Goal: Information Seeking & Learning: Learn about a topic

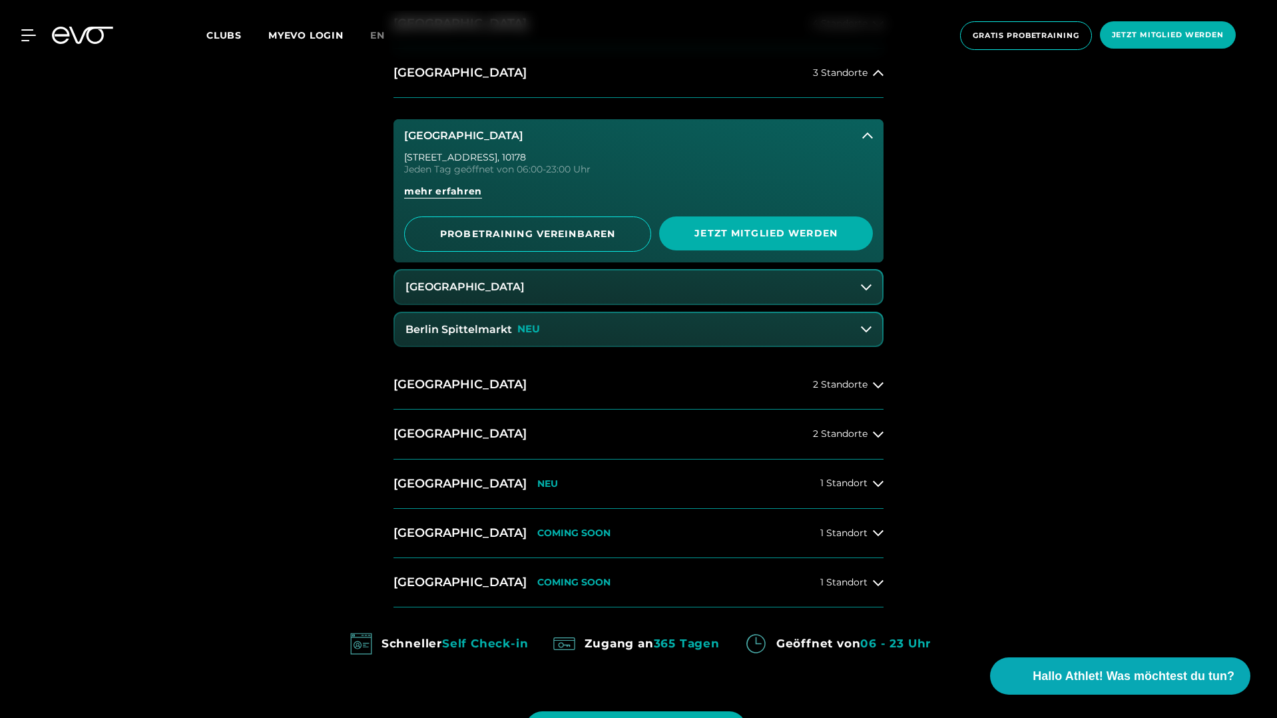
scroll to position [907, 0]
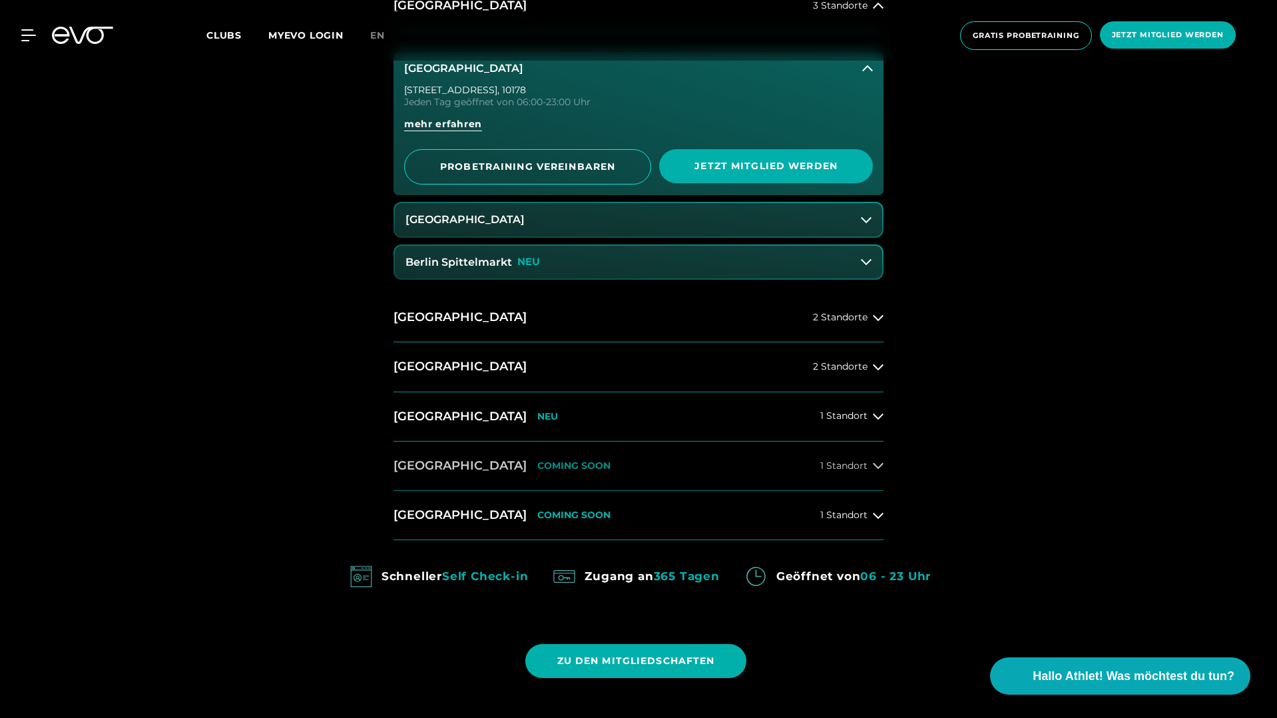
click at [841, 463] on span "1 Standort" at bounding box center [843, 466] width 47 height 10
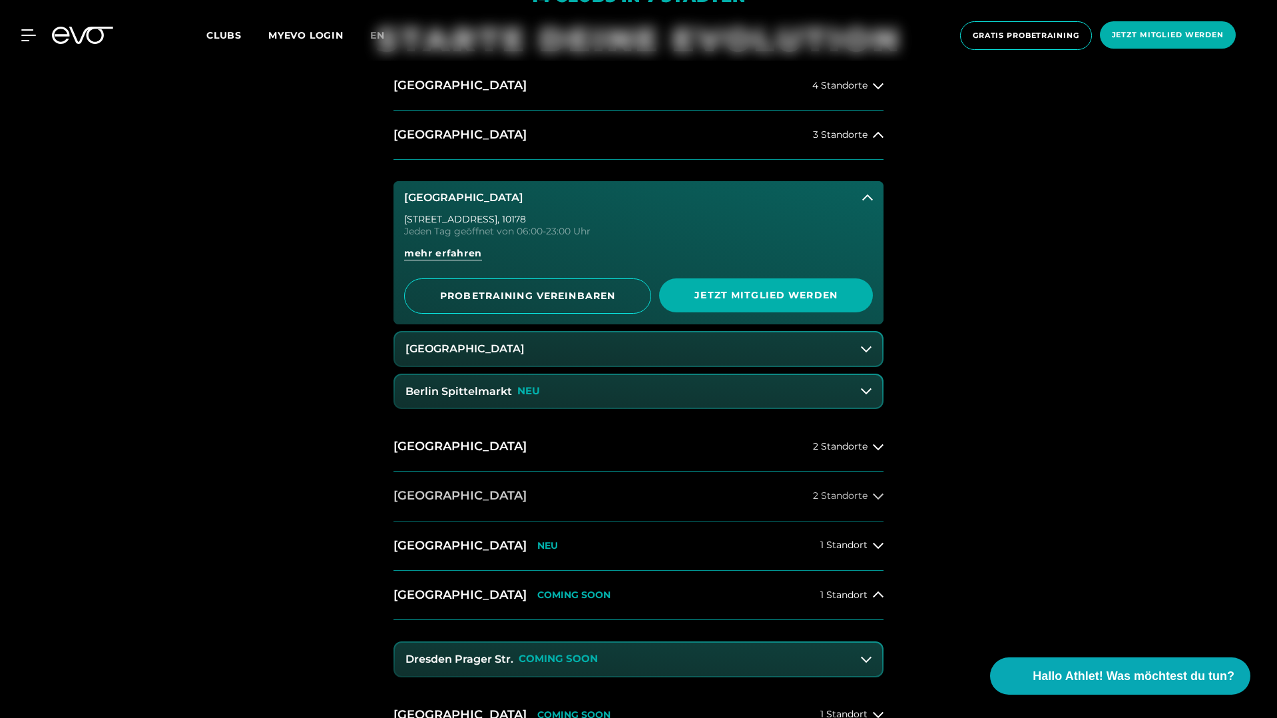
scroll to position [779, 0]
click at [838, 499] on span "2 Standorte" at bounding box center [840, 495] width 55 height 10
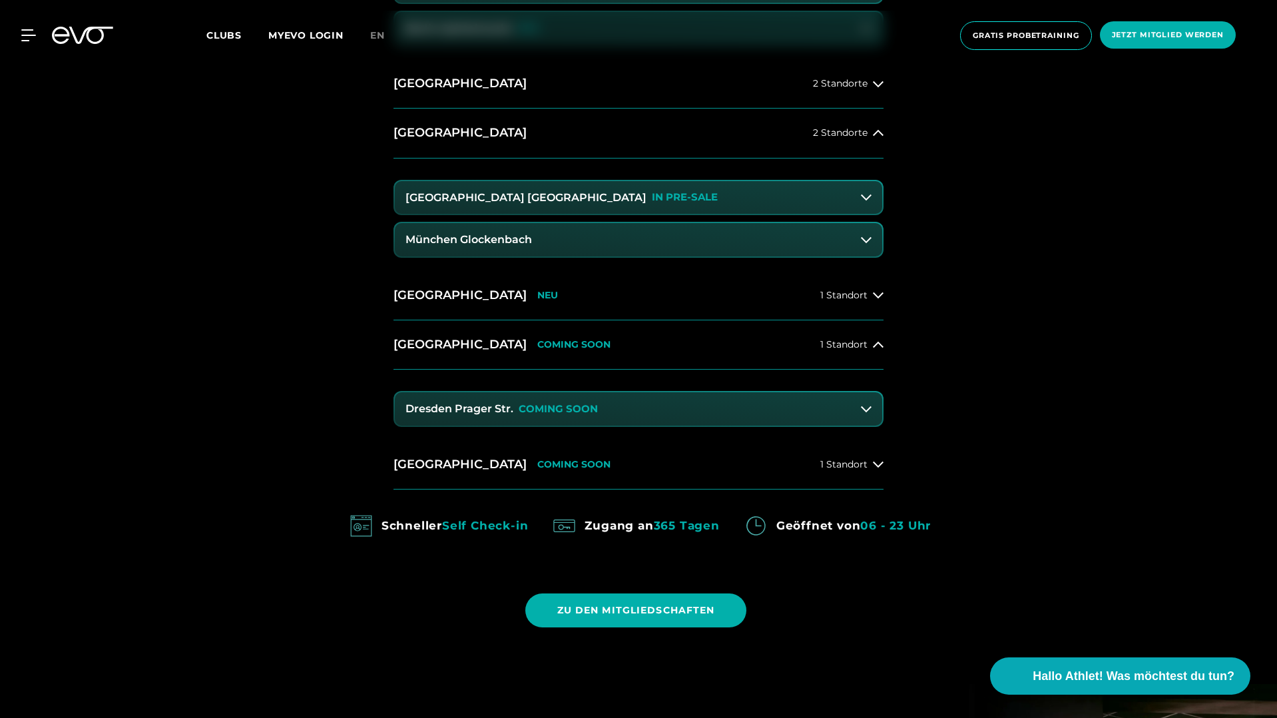
scroll to position [1180, 0]
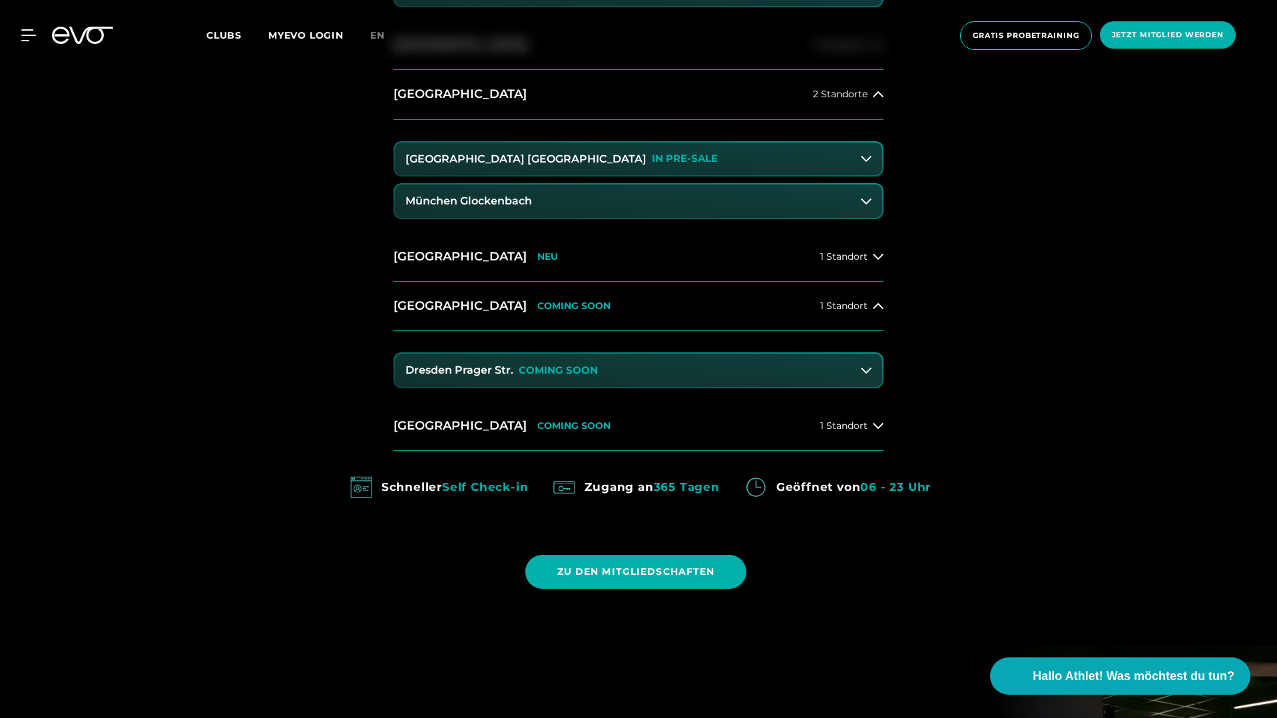
click at [557, 374] on p "COMING SOON" at bounding box center [558, 370] width 79 height 11
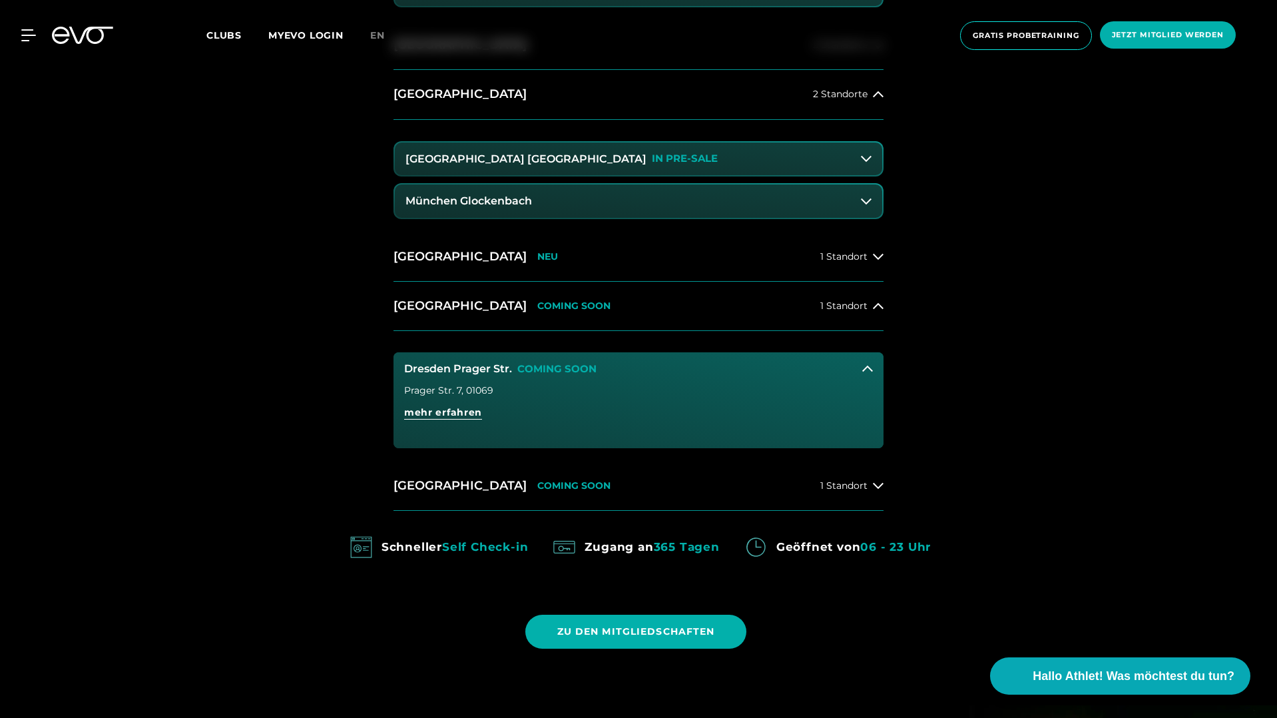
click at [585, 202] on button "München Glockenbach" at bounding box center [638, 200] width 487 height 33
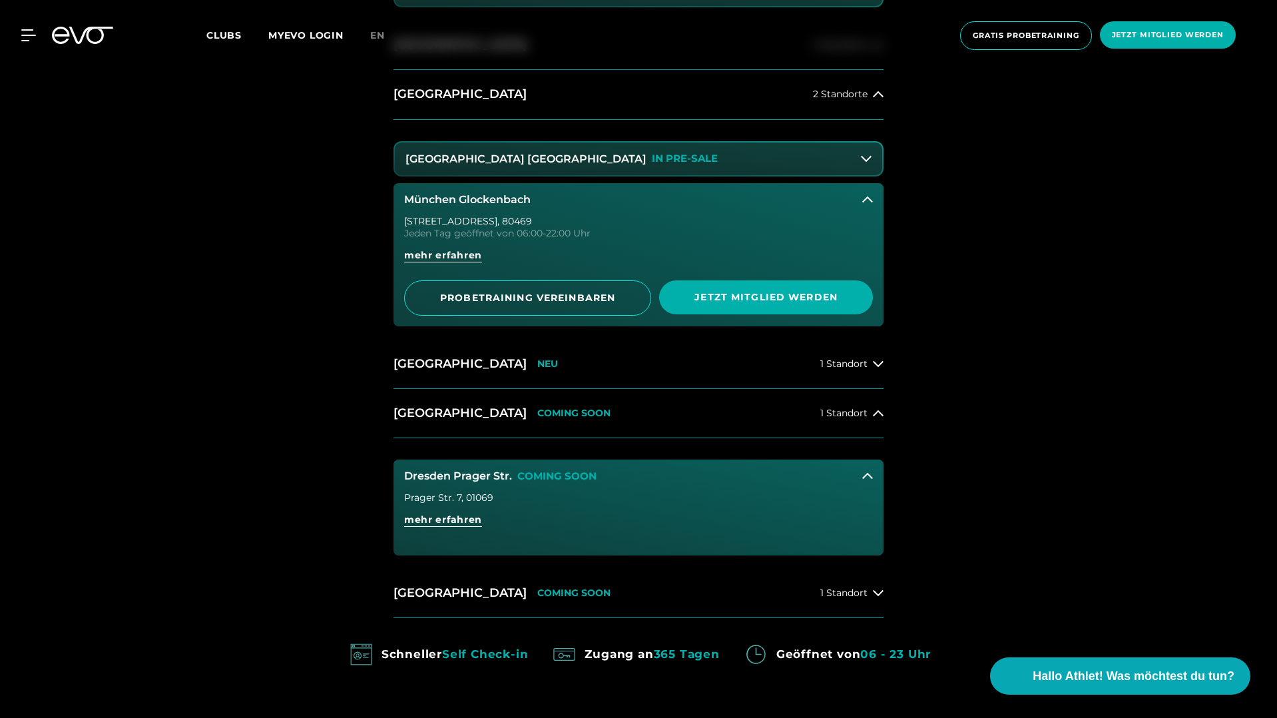
click at [585, 202] on button "München Glockenbach" at bounding box center [638, 199] width 490 height 33
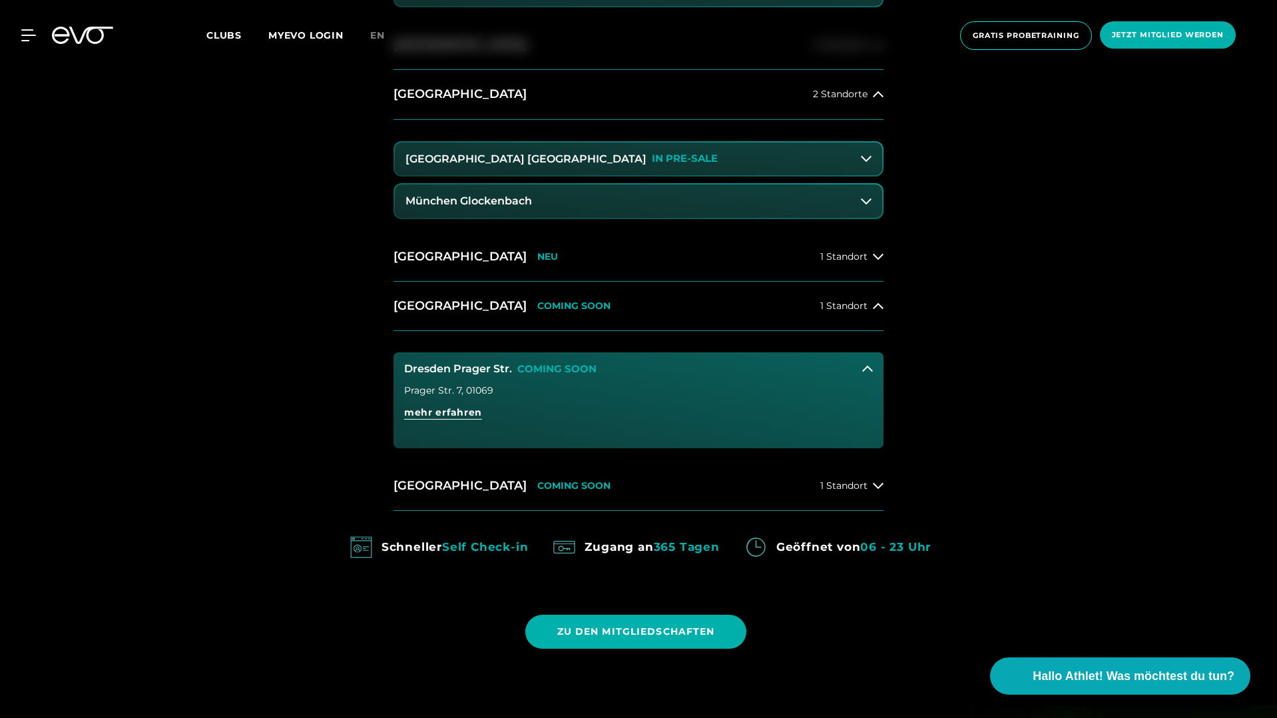
click at [602, 154] on button "München Maxvorstadt IN PRE-SALE" at bounding box center [638, 158] width 487 height 33
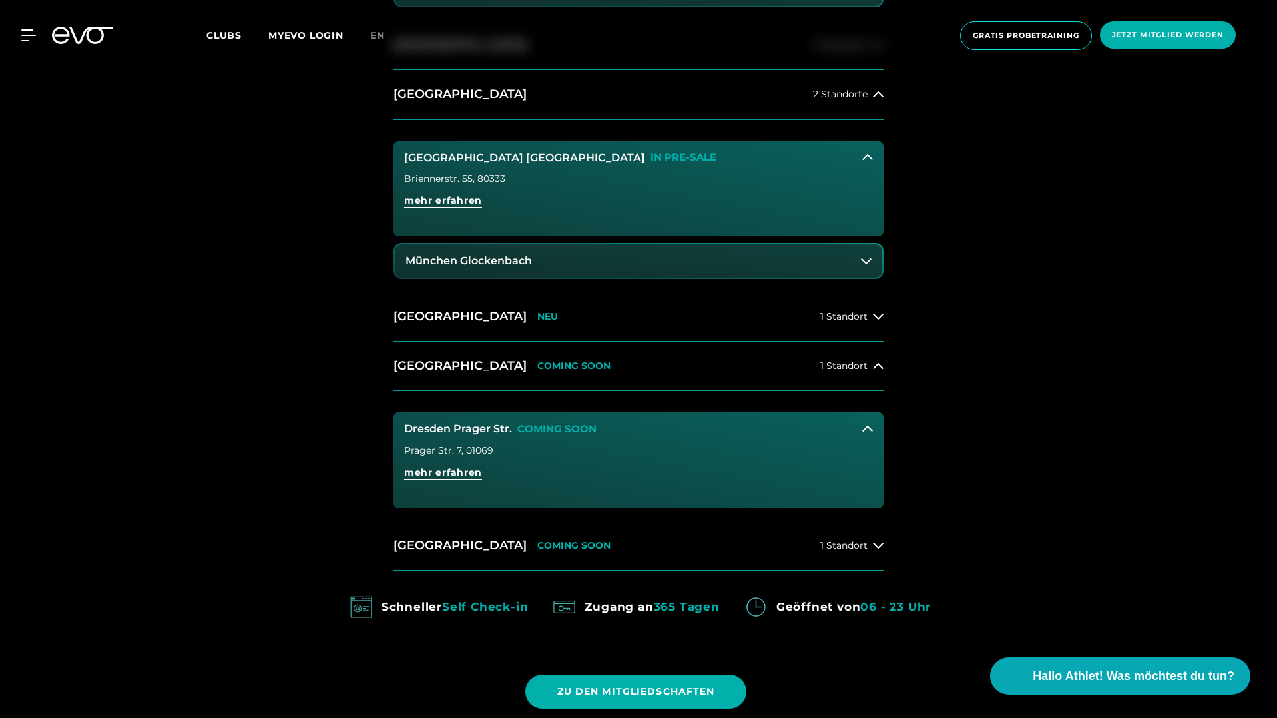
click at [457, 473] on span "mehr erfahren" at bounding box center [443, 472] width 78 height 14
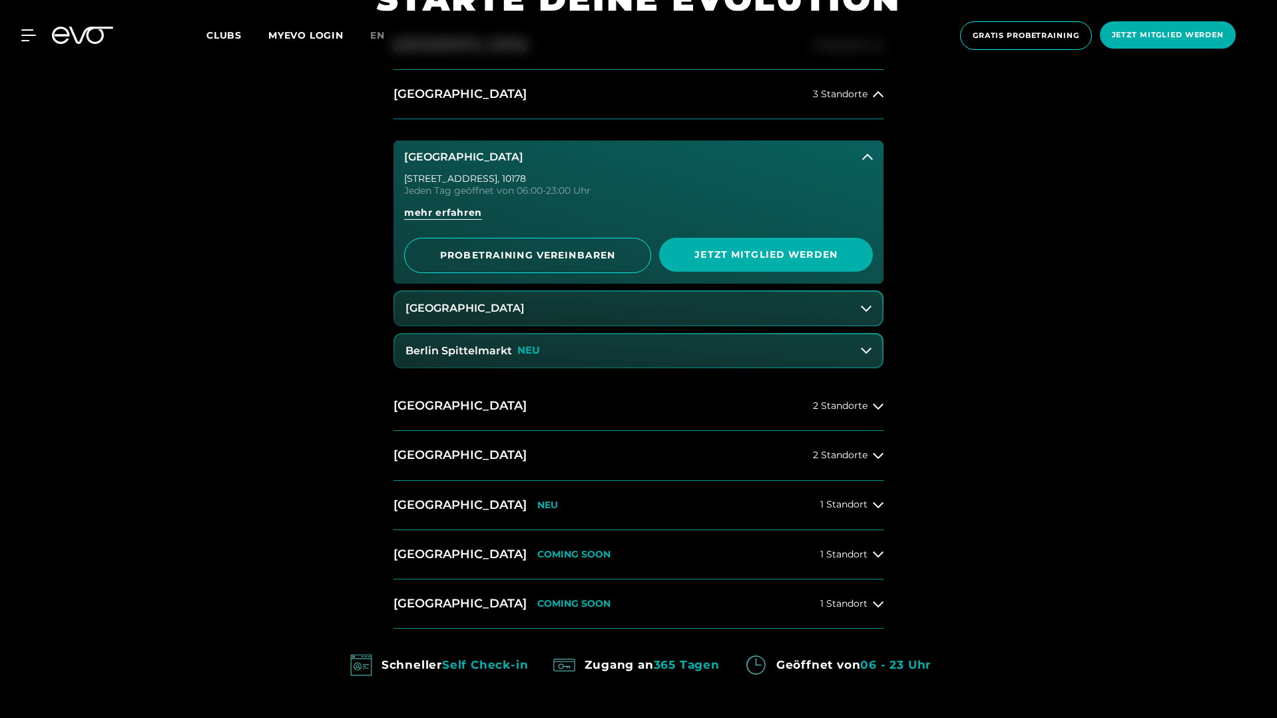
scroll to position [822, 0]
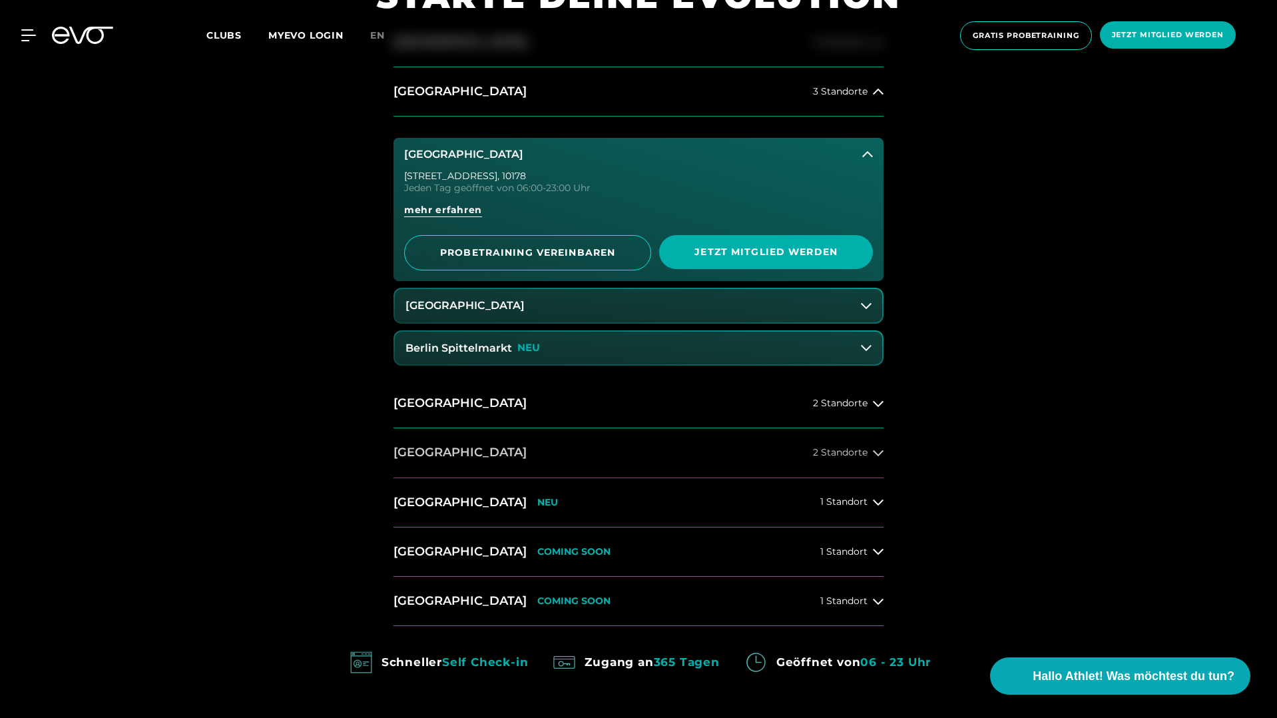
click at [811, 448] on button "München 2 Standorte" at bounding box center [638, 452] width 490 height 49
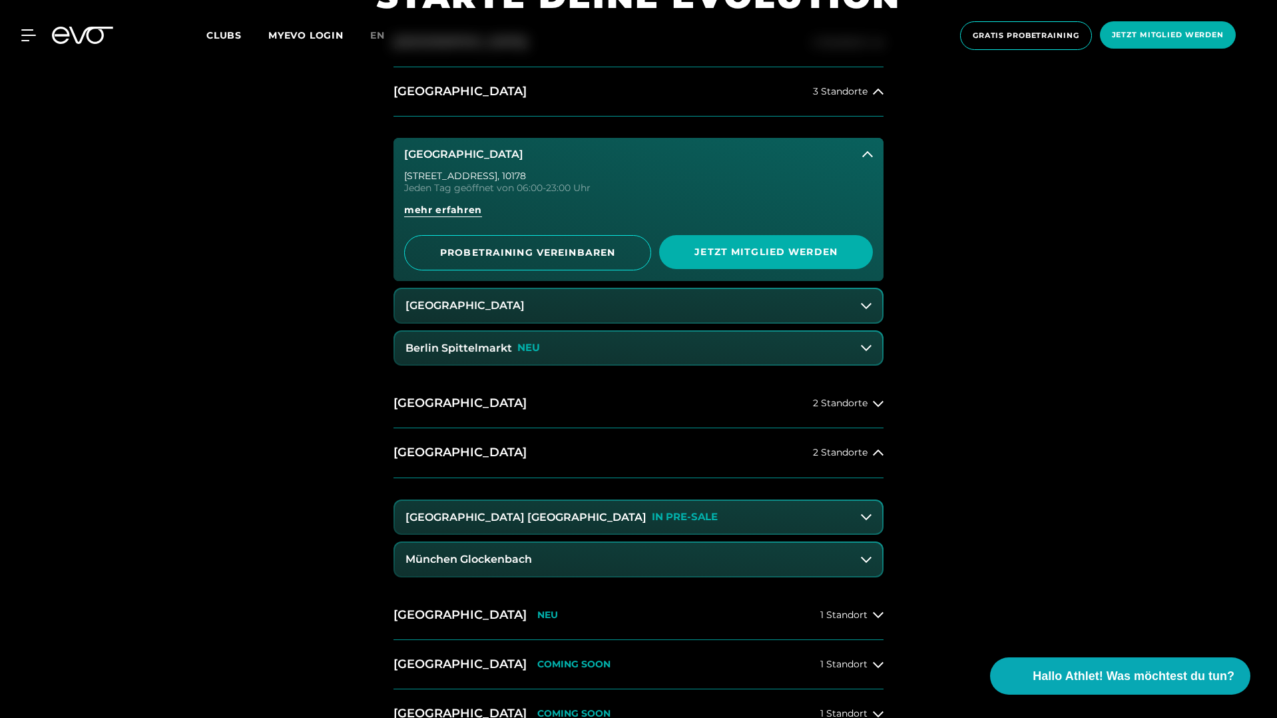
click at [652, 516] on p "IN PRE-SALE" at bounding box center [685, 516] width 66 height 11
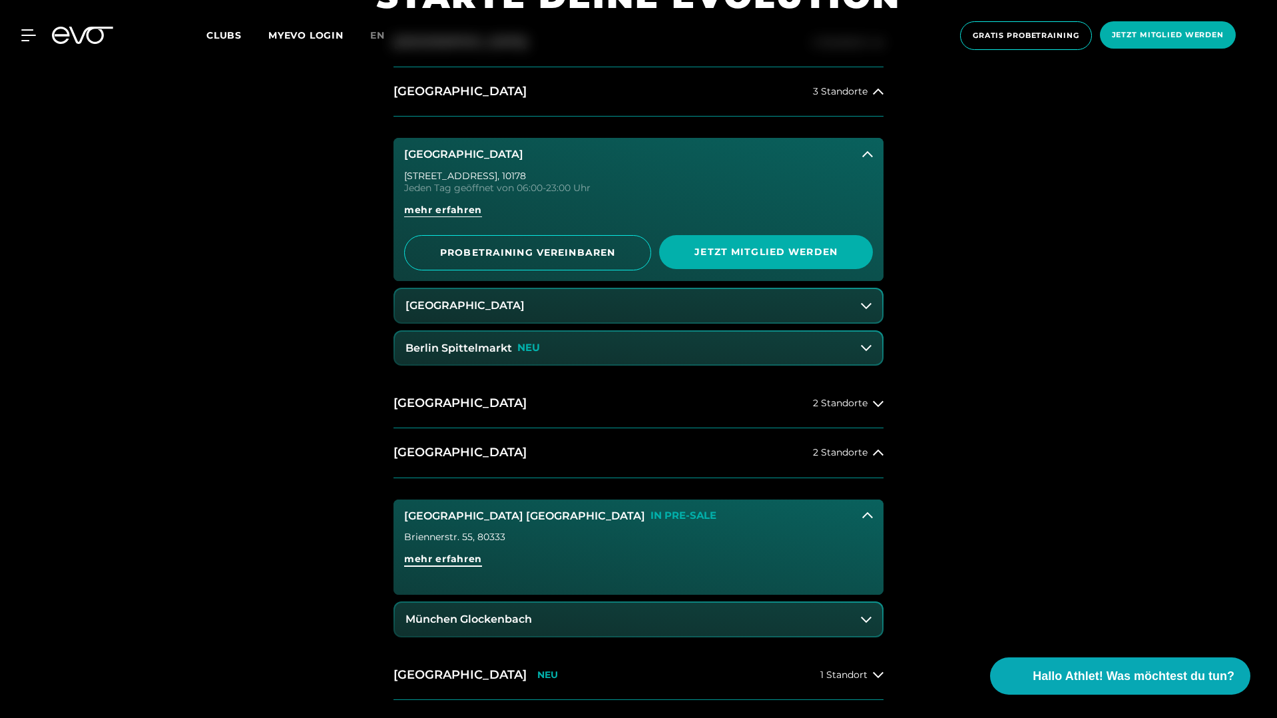
click at [437, 563] on span "mehr erfahren" at bounding box center [443, 559] width 78 height 14
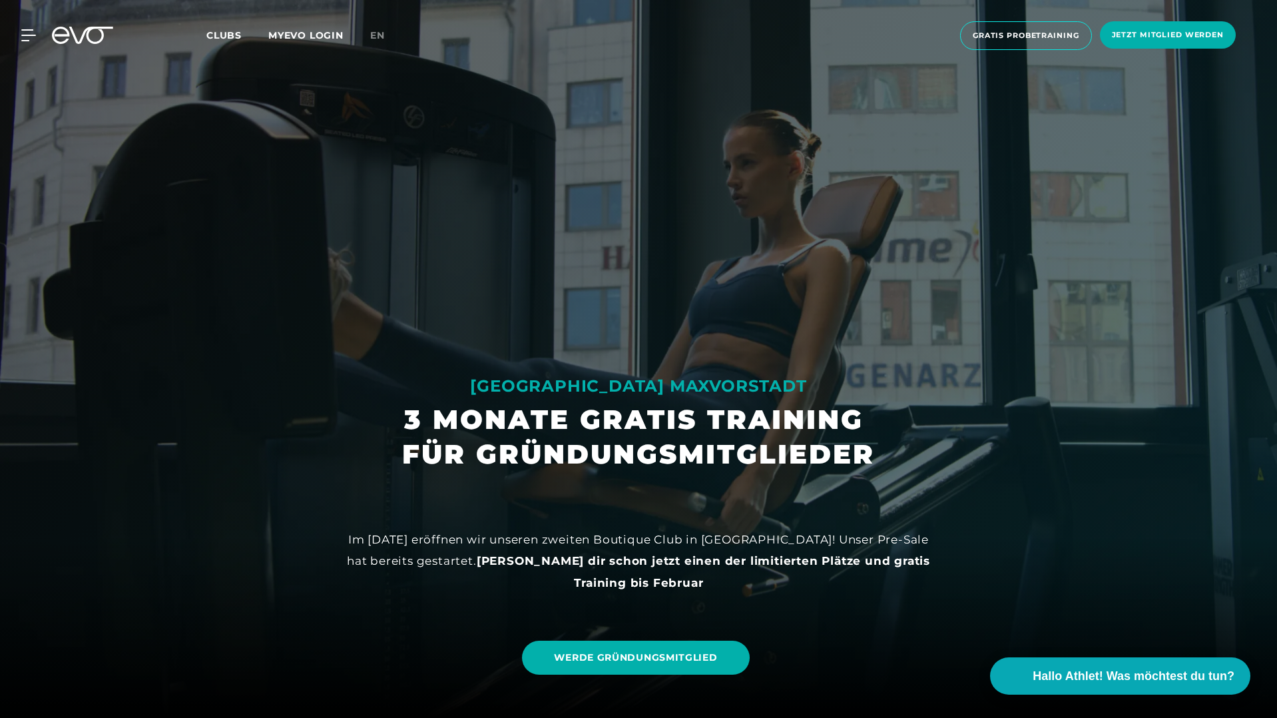
scroll to position [23, 0]
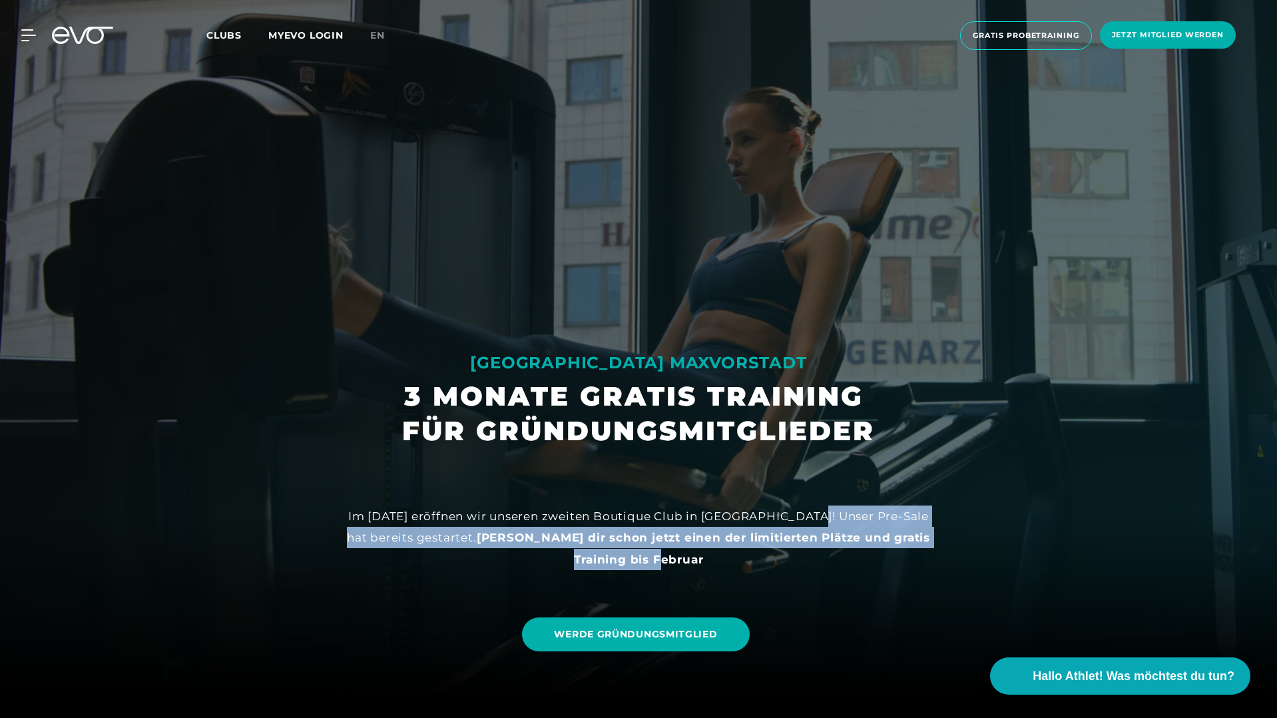
drag, startPoint x: 820, startPoint y: 515, endPoint x: 898, endPoint y: 561, distance: 90.7
click at [898, 561] on div "Im November 2025 eröffnen wir unseren zweiten Boutique Club in München! Unser P…" at bounding box center [638, 537] width 599 height 65
copy div "Unser Pre-Sale hat bereits gestartet. Sichere dir schon jetzt einen der limitie…"
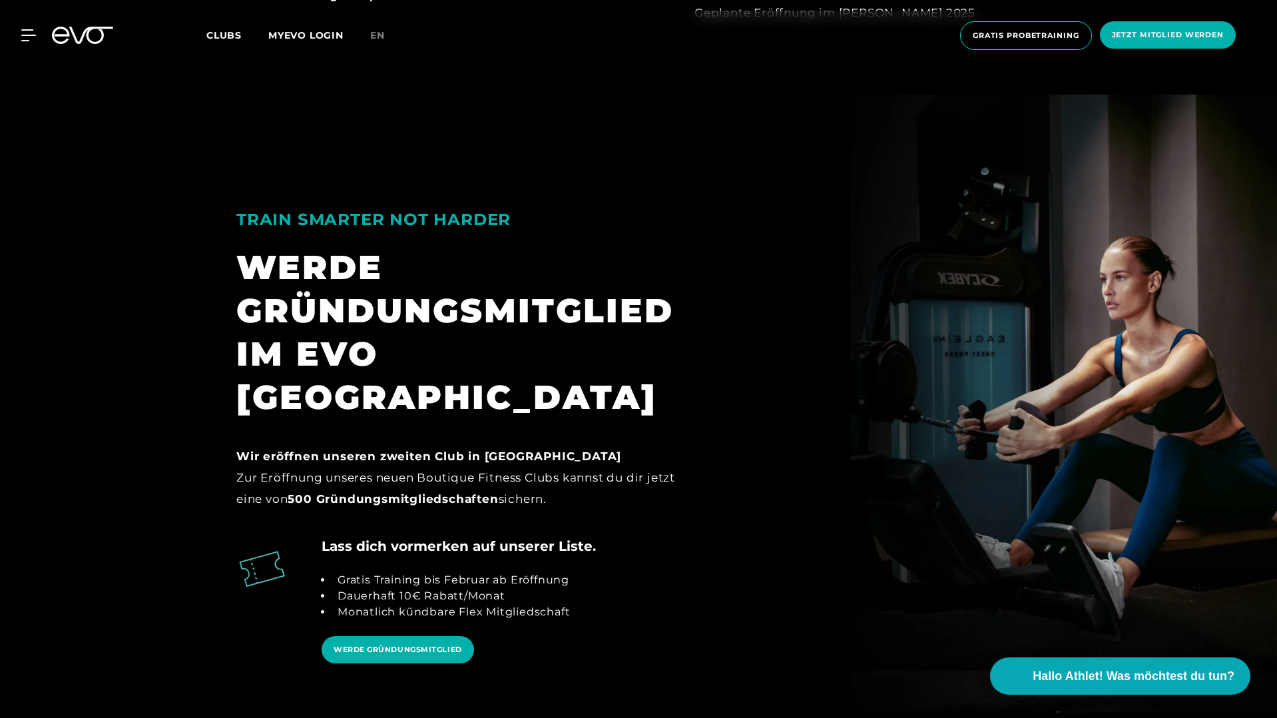
scroll to position [1429, 0]
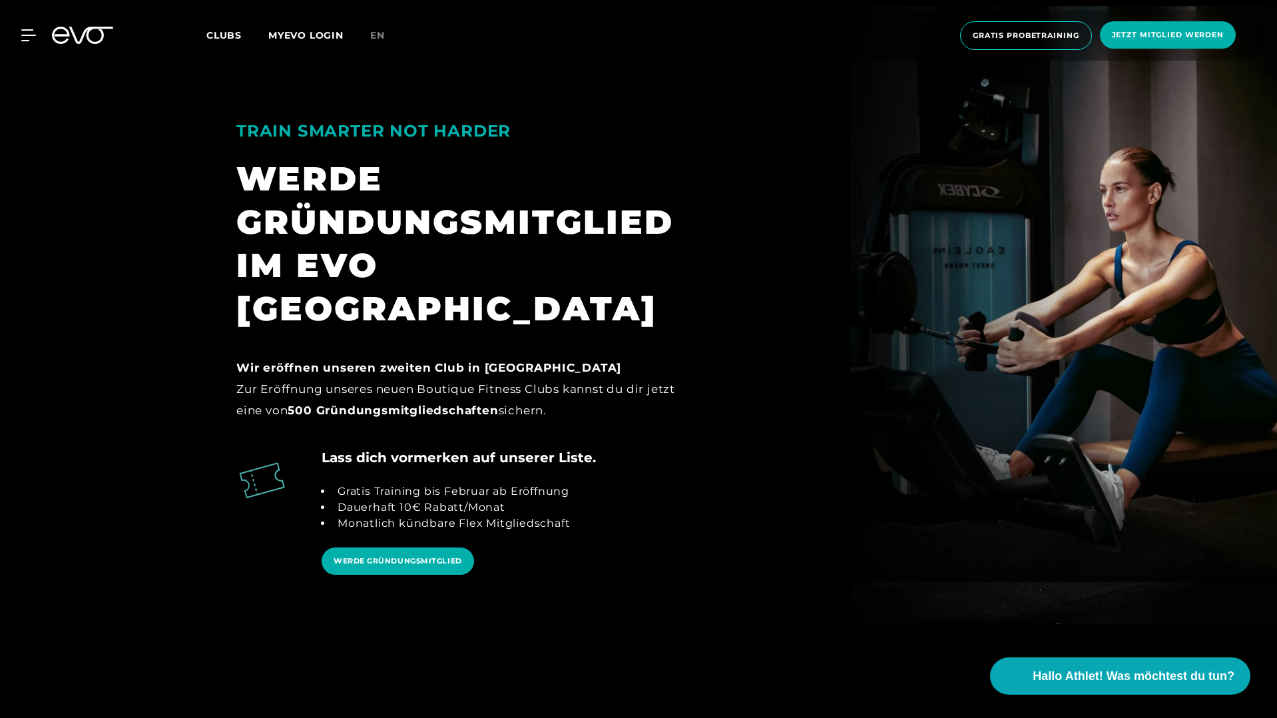
drag, startPoint x: 239, startPoint y: 322, endPoint x: 637, endPoint y: 372, distance: 401.2
click at [637, 372] on div "Wir eröffnen unseren zweiten Club in München Zur Eröffnung unseres neuen Boutiq…" at bounding box center [465, 389] width 458 height 65
copy div "Wir eröffnen unseren zweiten Club in München Zur Eröffnung unseres neuen Boutiq…"
drag, startPoint x: 318, startPoint y: 413, endPoint x: 626, endPoint y: 412, distance: 308.2
click at [626, 447] on div "Lass dich vormerken auf unserer Liste. Gratis Training bis Februar ab Eröffnung…" at bounding box center [639, 522] width 826 height 151
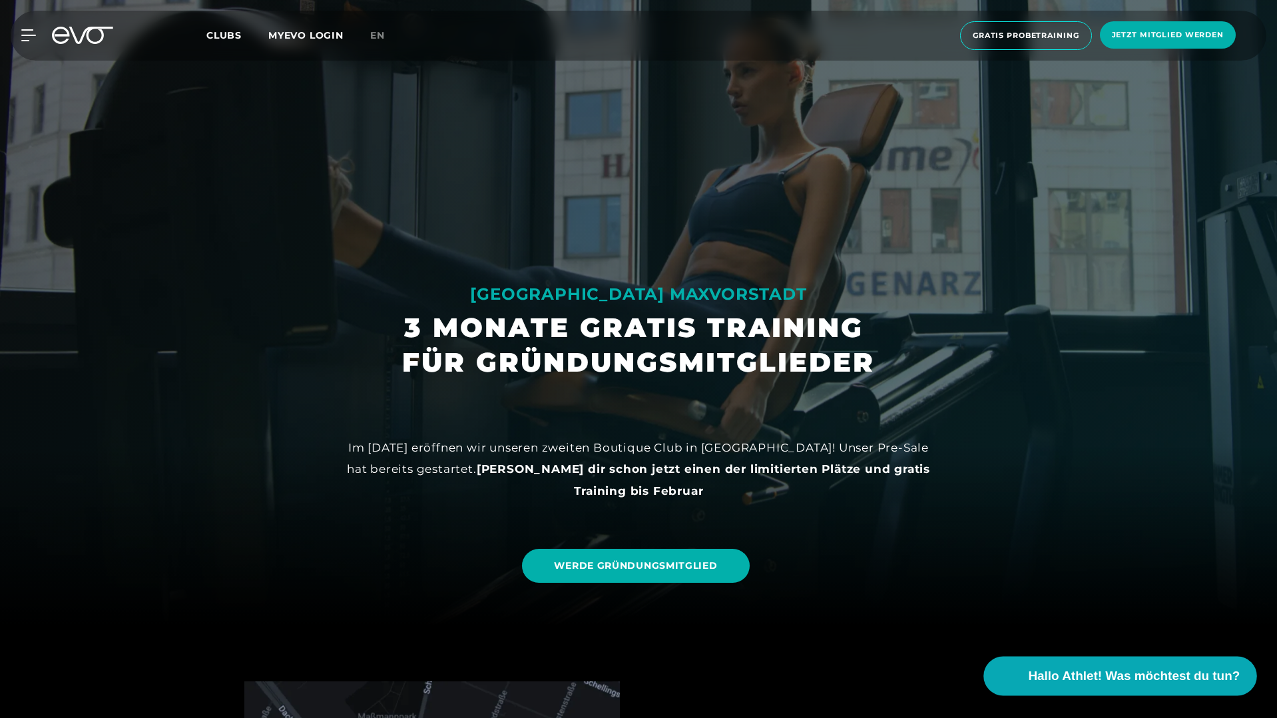
scroll to position [0, 0]
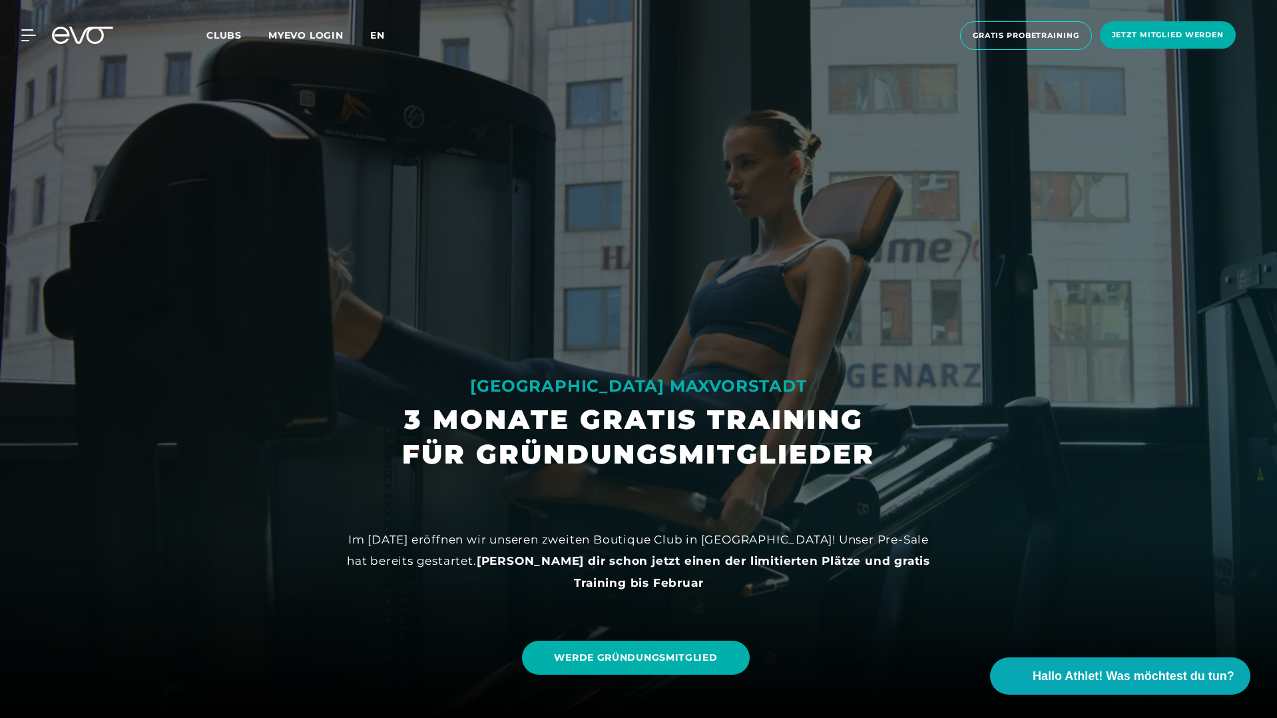
click at [379, 37] on span "en" at bounding box center [377, 35] width 15 height 12
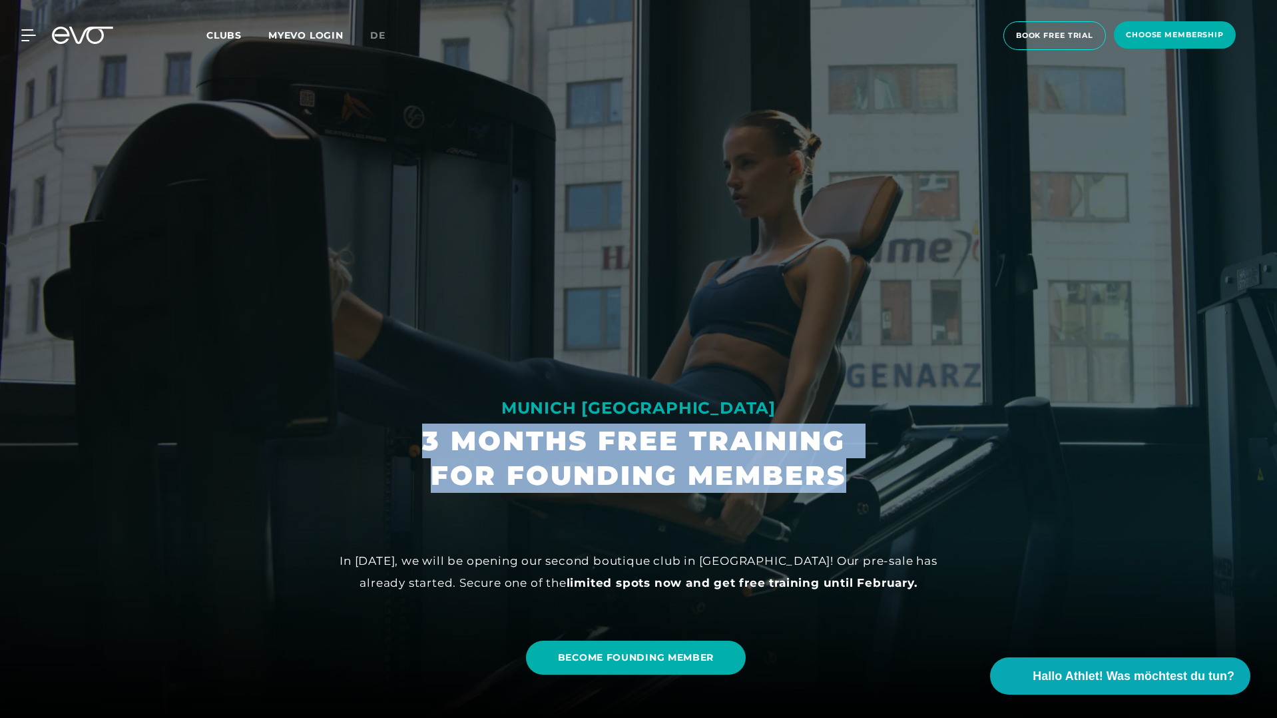
drag, startPoint x: 431, startPoint y: 440, endPoint x: 840, endPoint y: 481, distance: 411.5
click at [840, 481] on h1 "3 MONTHS FREE TRAINING FOR FOUNDING MEMBERS" at bounding box center [638, 457] width 433 height 69
copy h1 "3 MONTHS FREE TRAINING FOR FOUNDING MEMBERS"
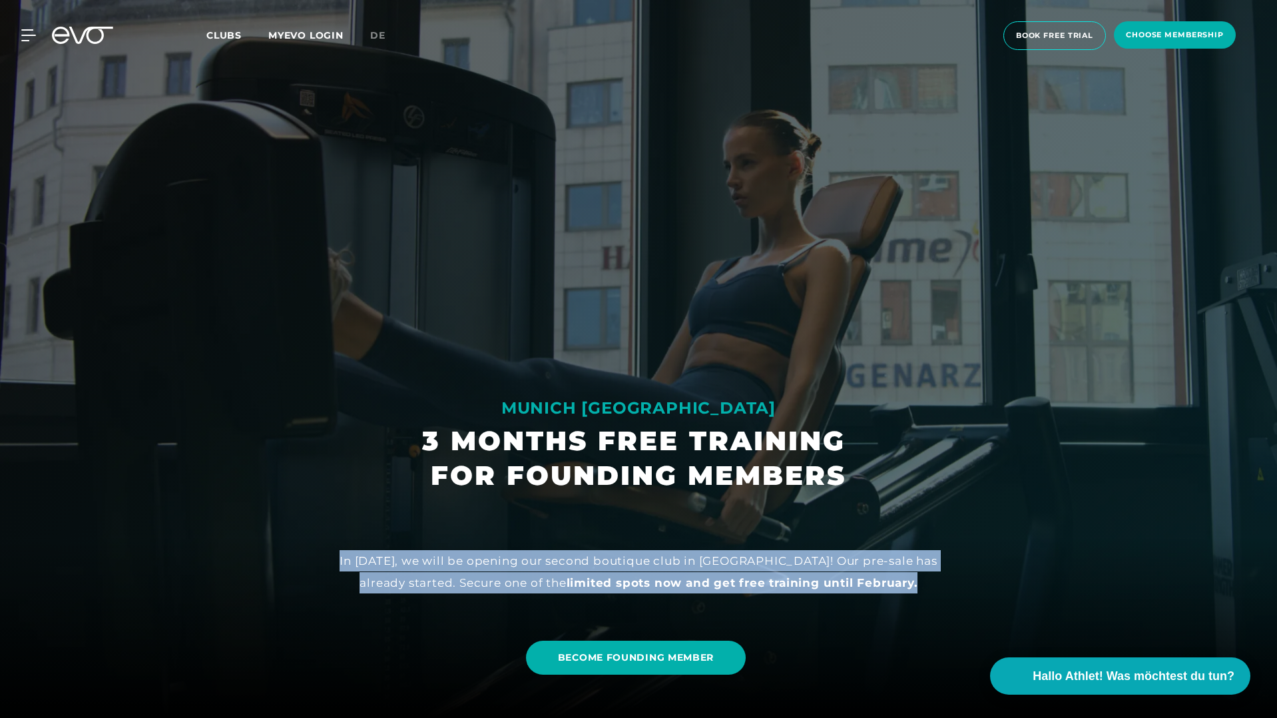
drag, startPoint x: 349, startPoint y: 562, endPoint x: 924, endPoint y: 589, distance: 575.8
click at [924, 589] on div "In November 2025, we will be opening our second boutique club in Munich! Our pr…" at bounding box center [638, 571] width 599 height 43
copy div "In November 2025, we will be opening our second boutique club in Munich! Our pr…"
click at [381, 35] on span "de" at bounding box center [377, 35] width 15 height 12
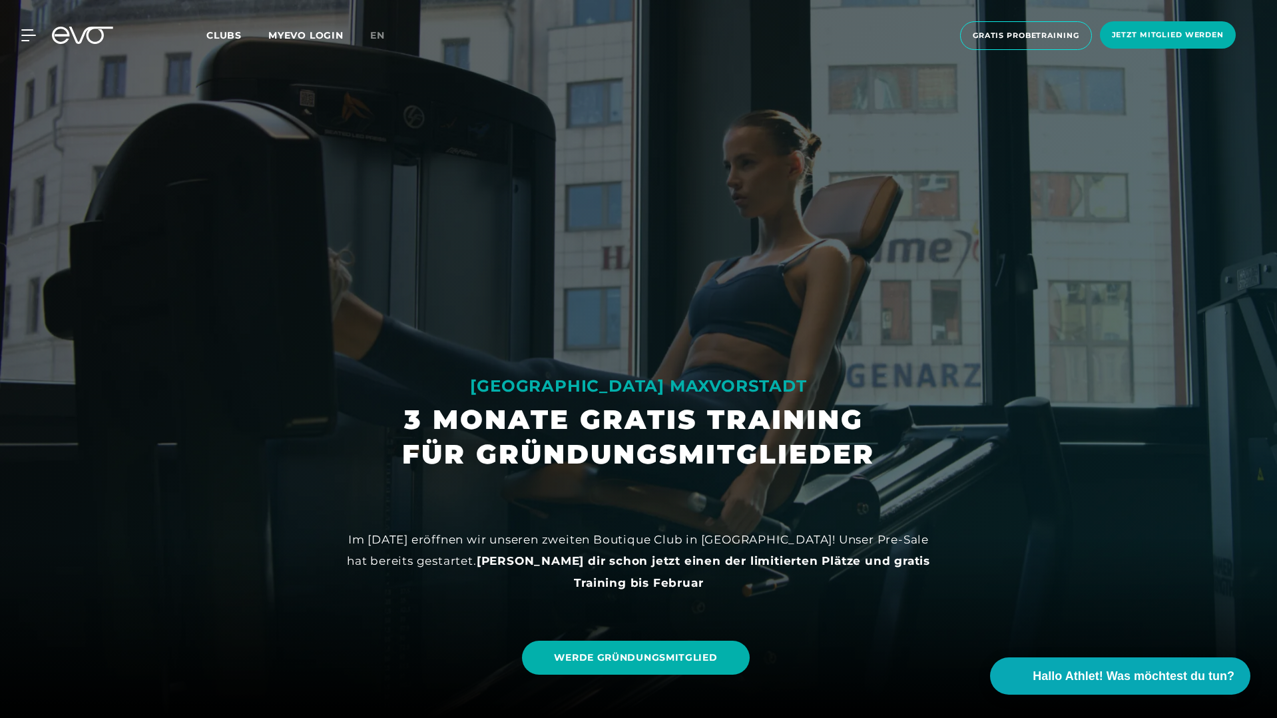
click at [97, 32] on icon at bounding box center [82, 35] width 61 height 17
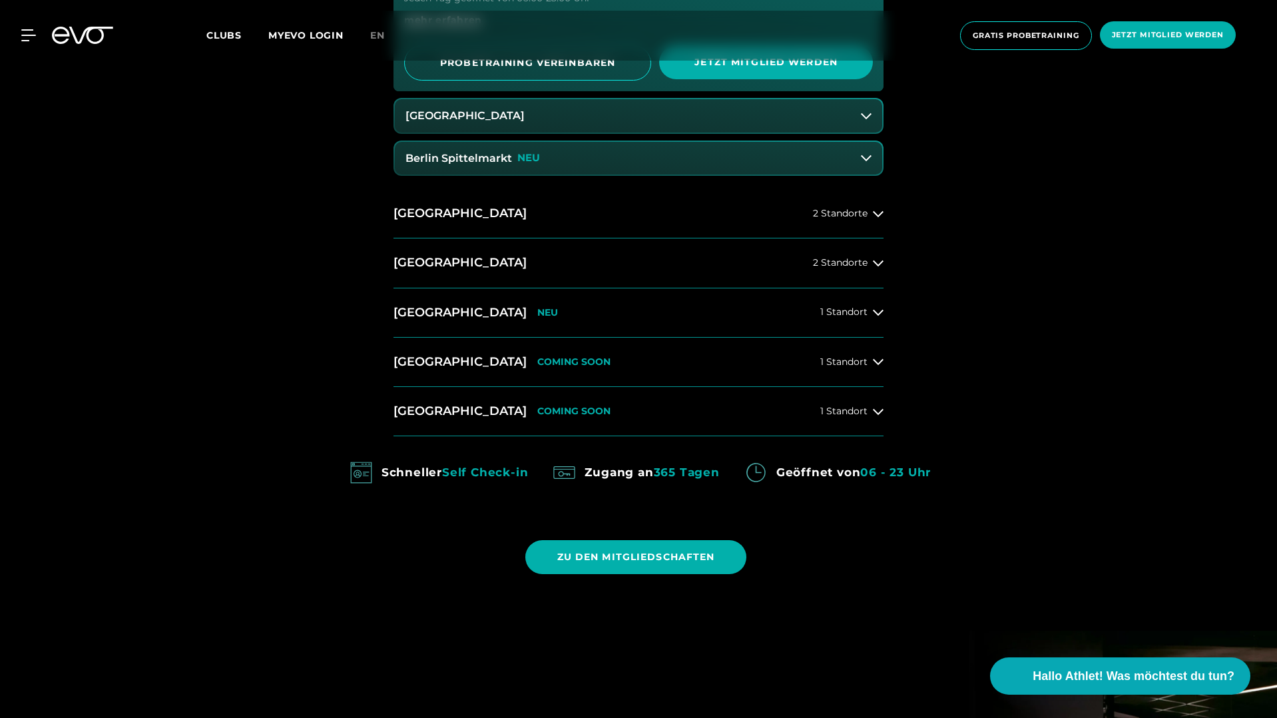
scroll to position [1014, 0]
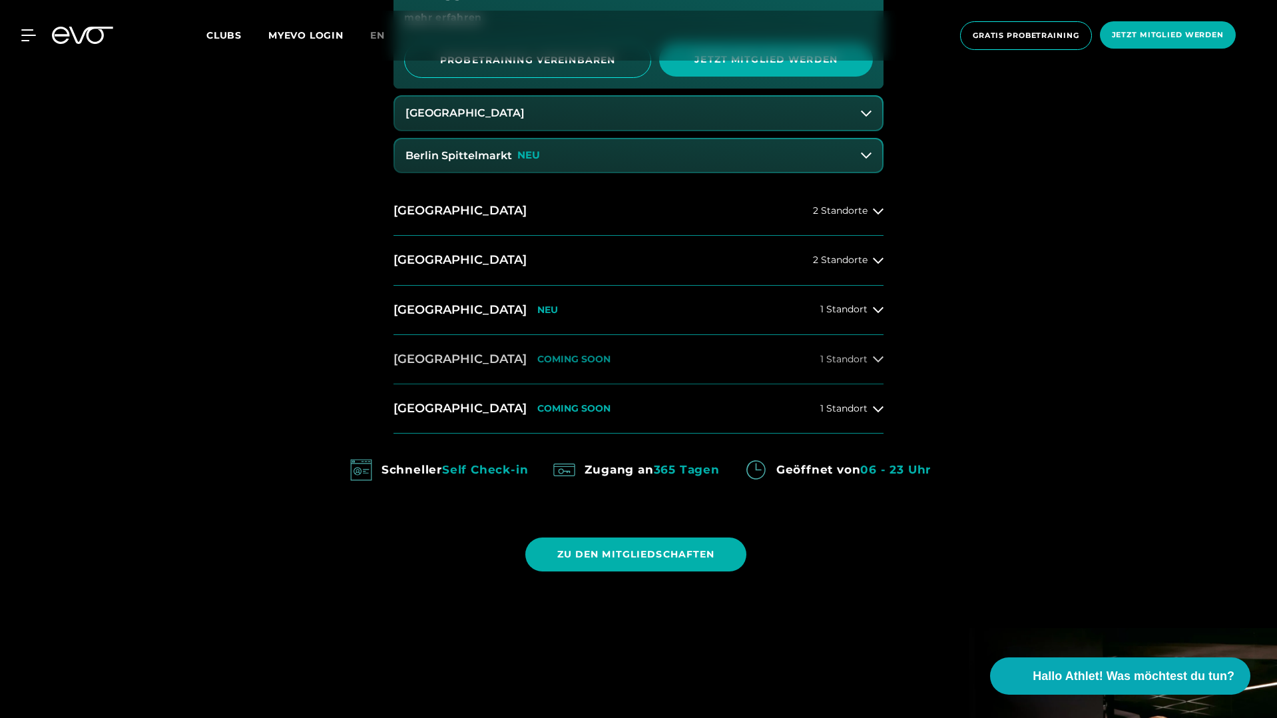
click at [873, 359] on icon at bounding box center [878, 359] width 11 height 11
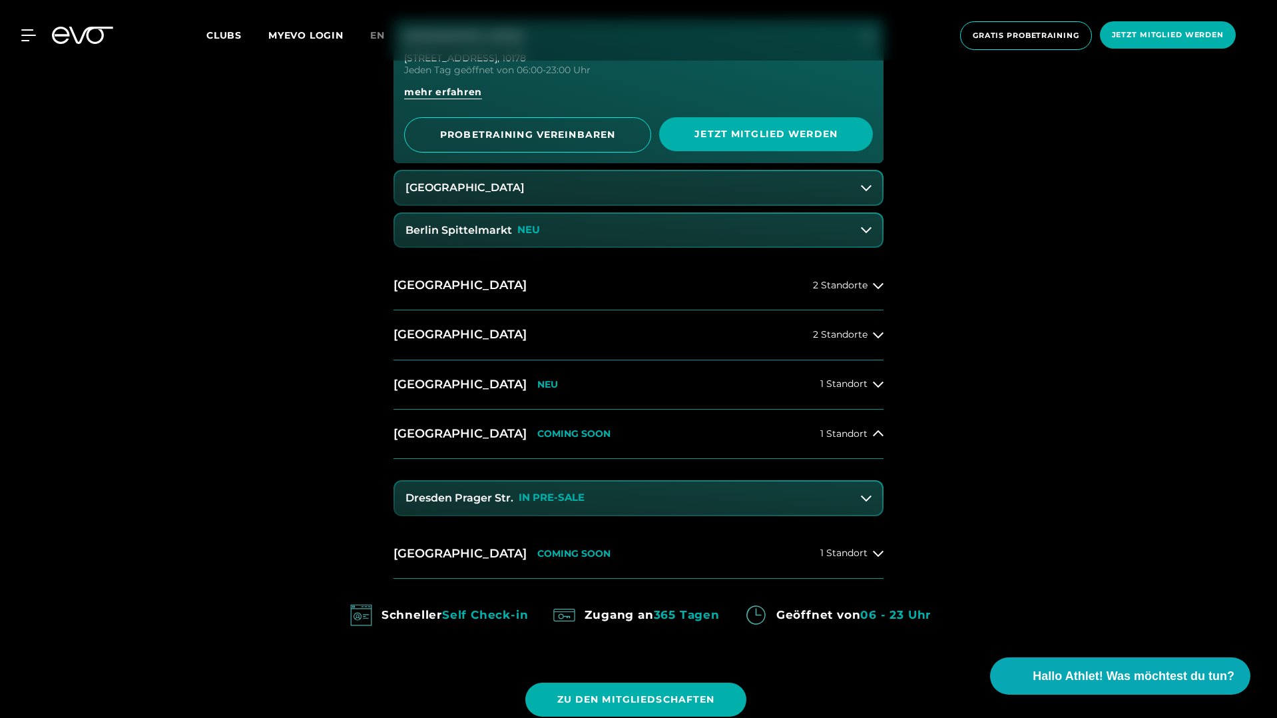
scroll to position [963, 0]
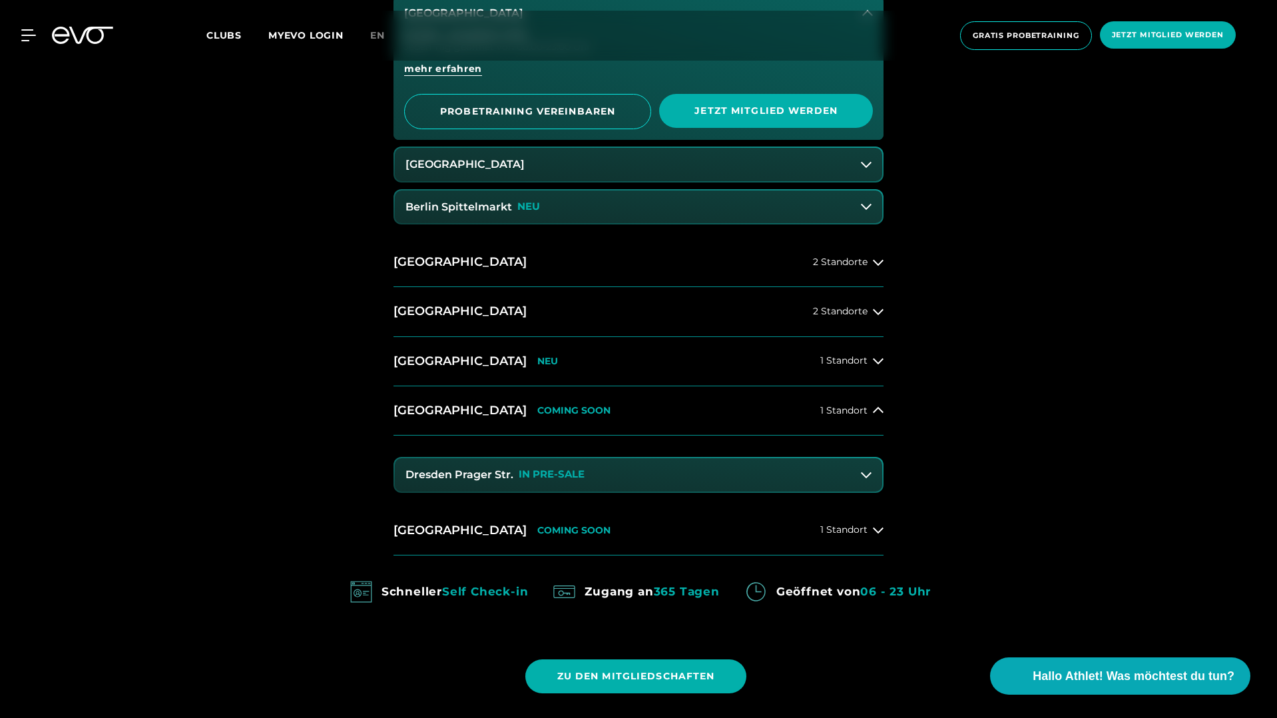
click at [33, 42] on div "MyEVO Login Über EVO Mitgliedschaften Probetraining TAGESPASS EVO Studios Düsse…" at bounding box center [639, 36] width 1272 height 50
click at [31, 37] on icon at bounding box center [30, 35] width 19 height 12
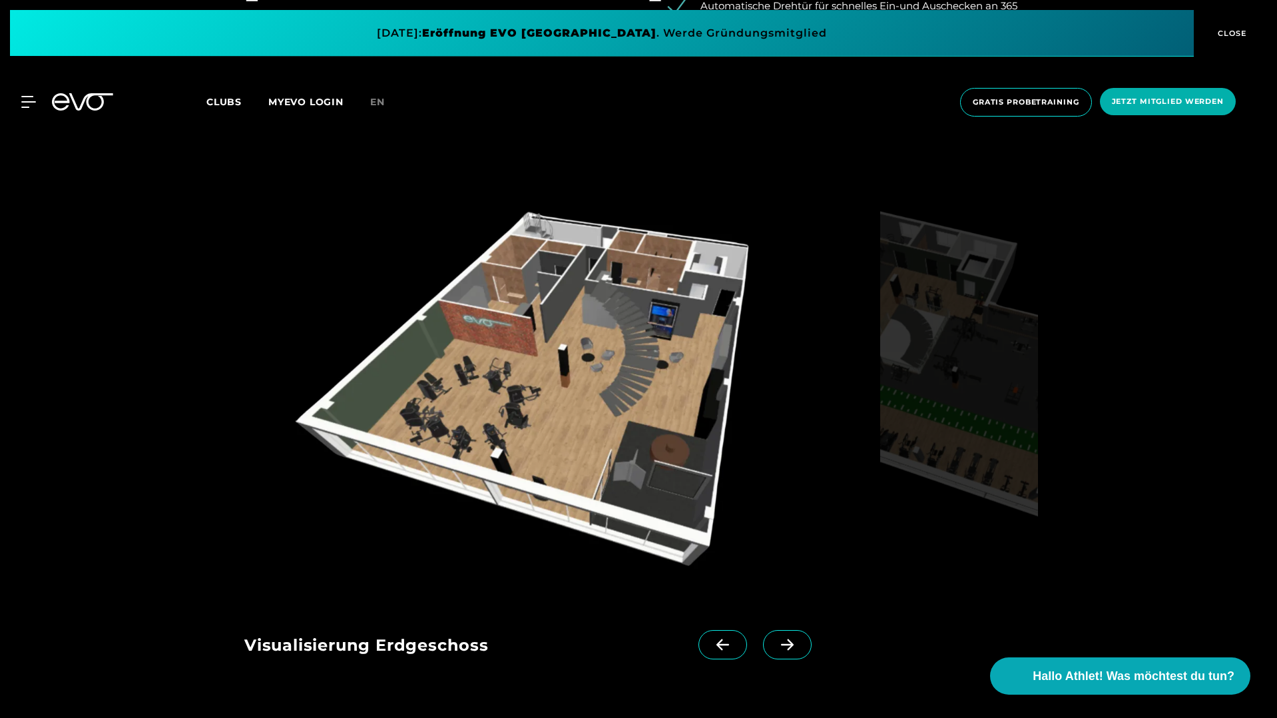
scroll to position [2325, 0]
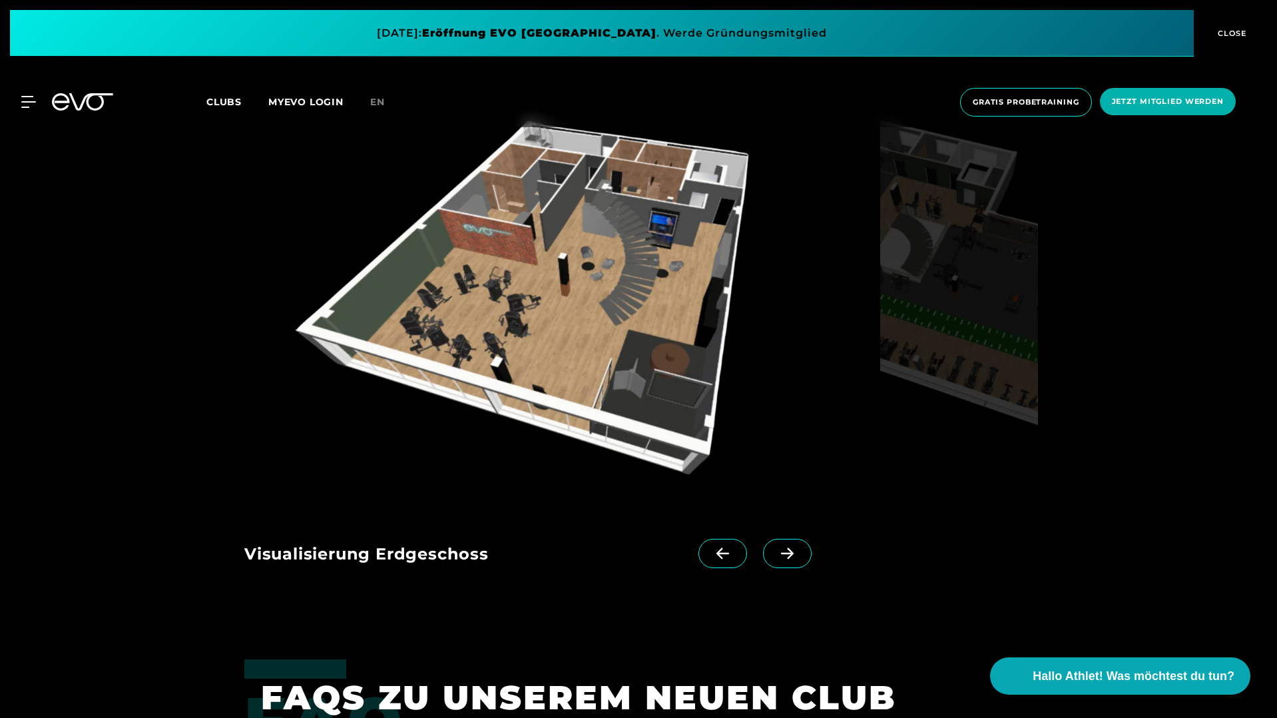
click at [776, 554] on icon at bounding box center [787, 553] width 23 height 12
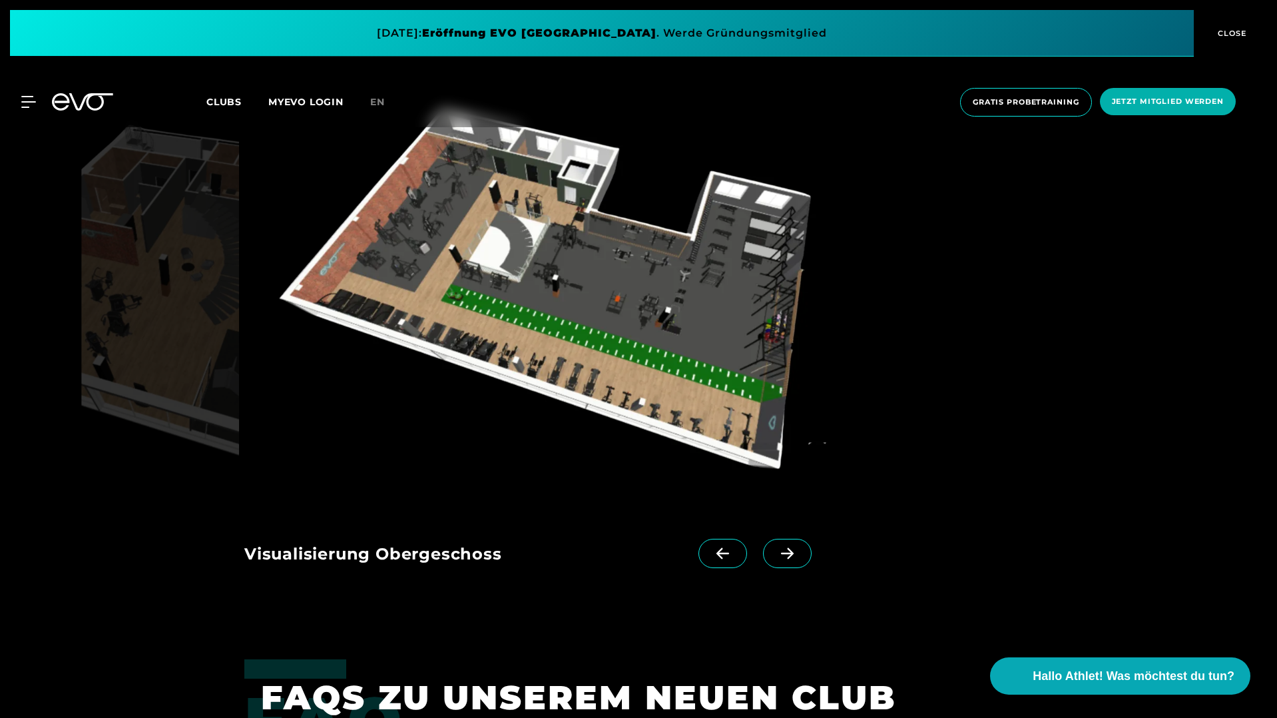
click at [723, 554] on span at bounding box center [722, 553] width 49 height 29
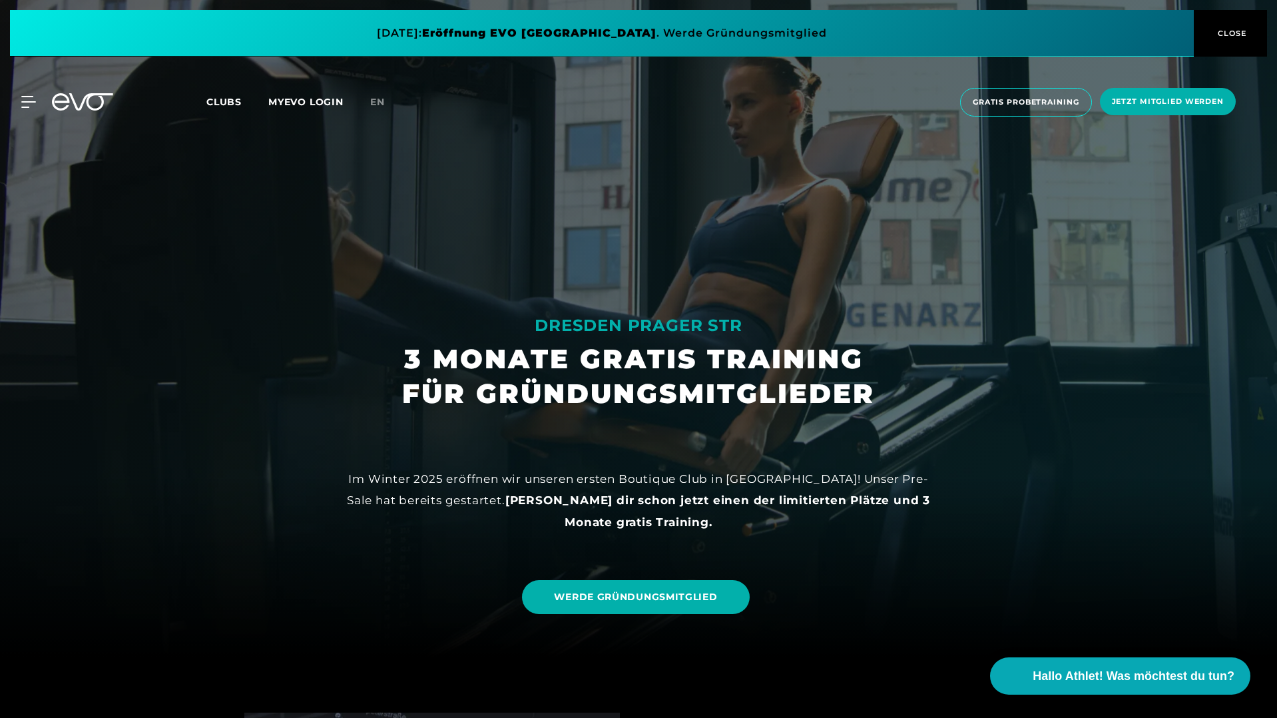
scroll to position [0, 0]
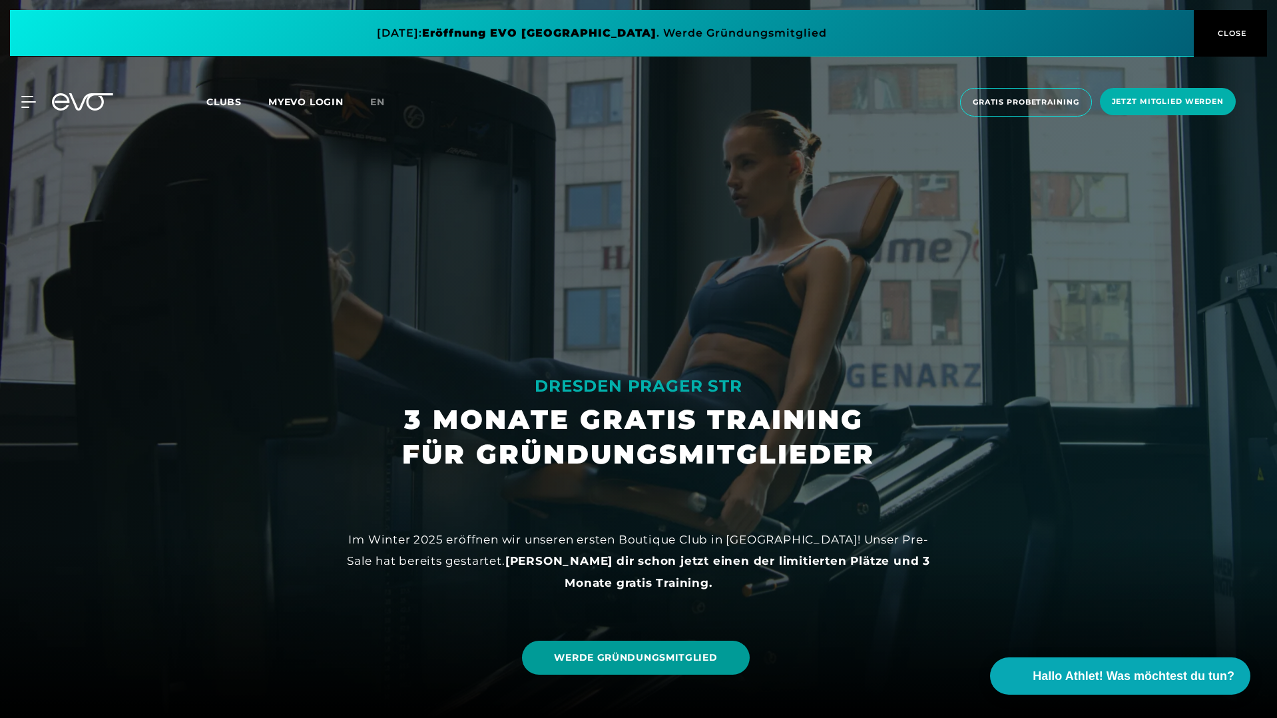
click at [662, 658] on span "WERDE GRÜNDUNGSMITGLIED" at bounding box center [635, 657] width 163 height 14
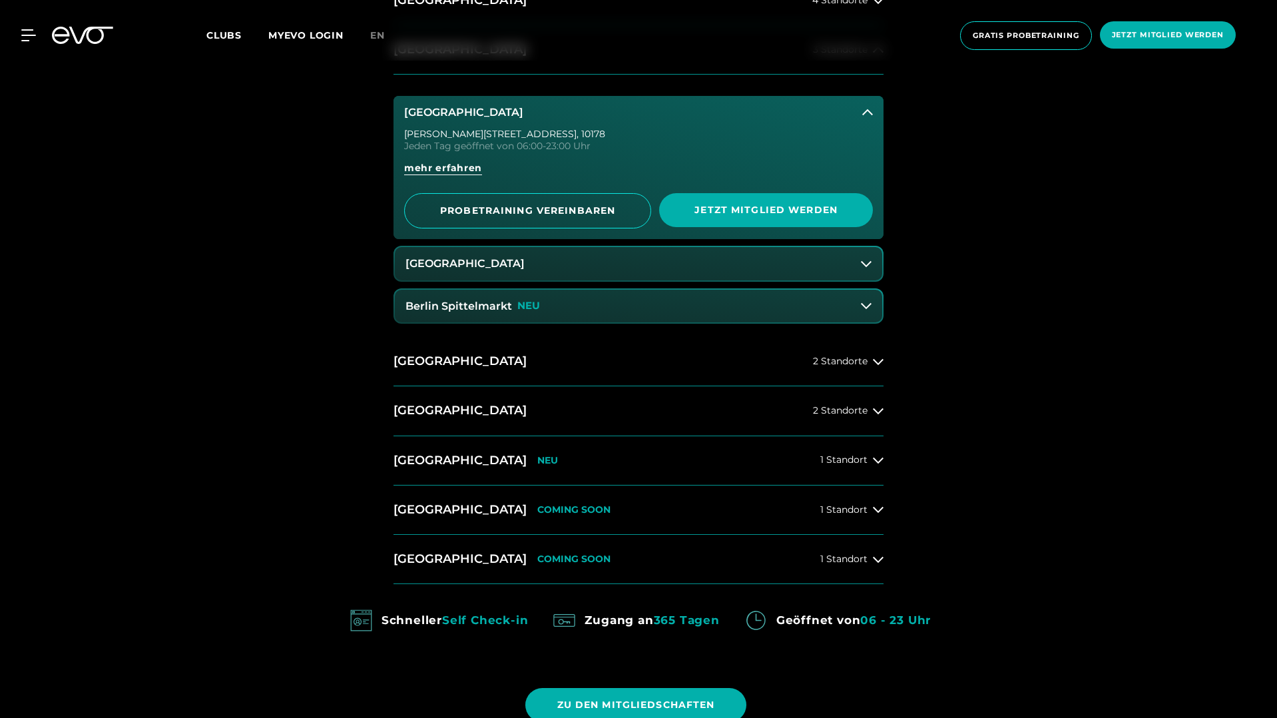
click at [866, 110] on icon at bounding box center [867, 112] width 11 height 6
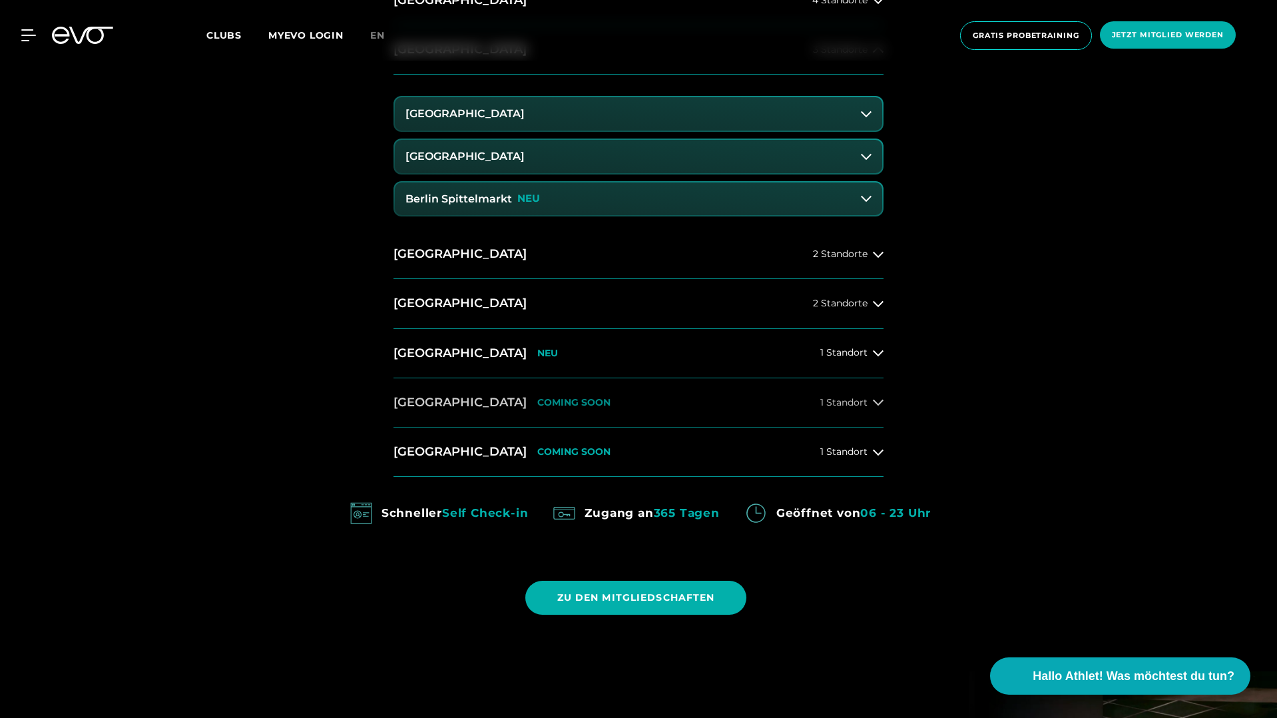
click at [877, 403] on icon at bounding box center [878, 402] width 11 height 11
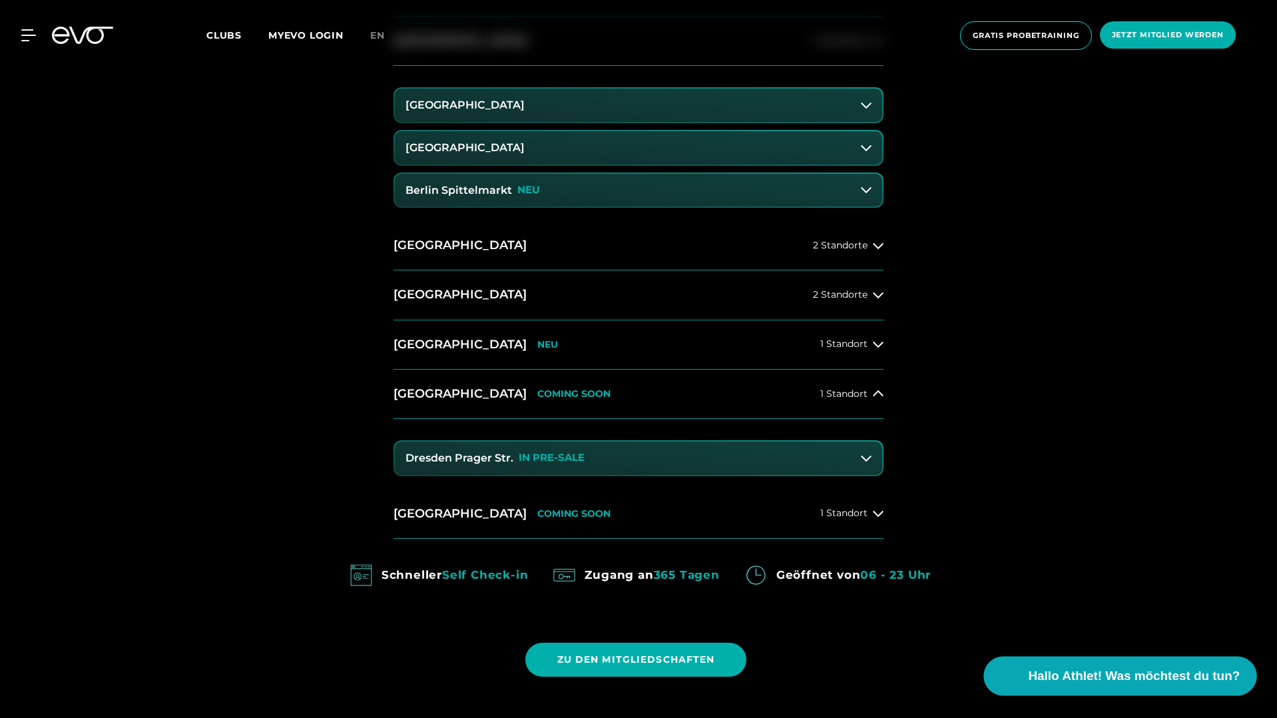
scroll to position [885, 0]
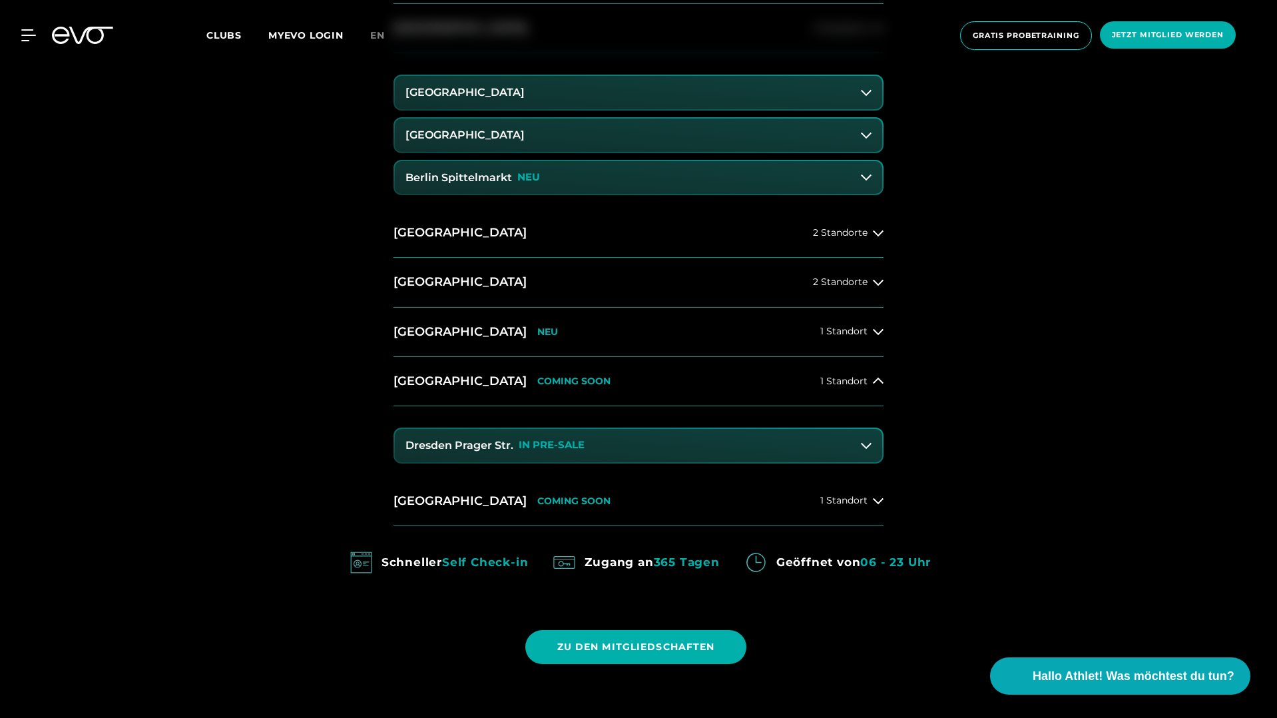
click at [659, 453] on button "Dresden Prager Str. IN PRE-SALE" at bounding box center [638, 445] width 487 height 33
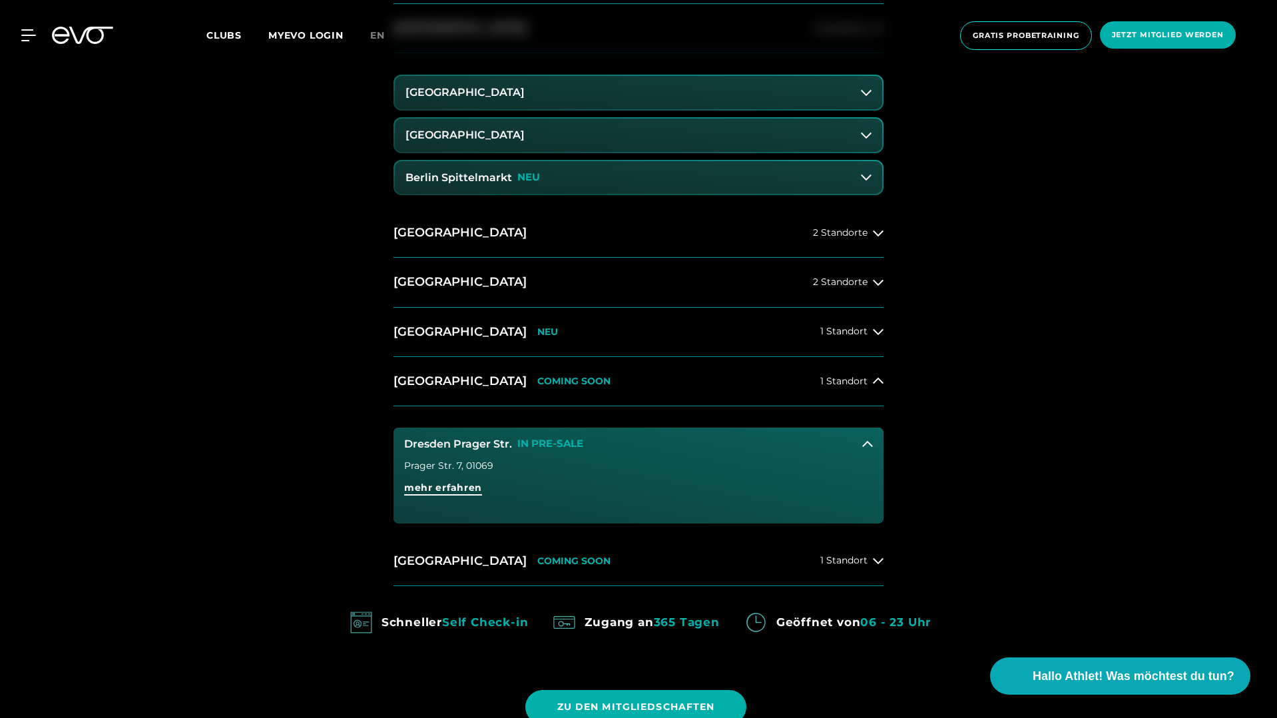
click at [455, 491] on span "mehr erfahren" at bounding box center [443, 488] width 78 height 14
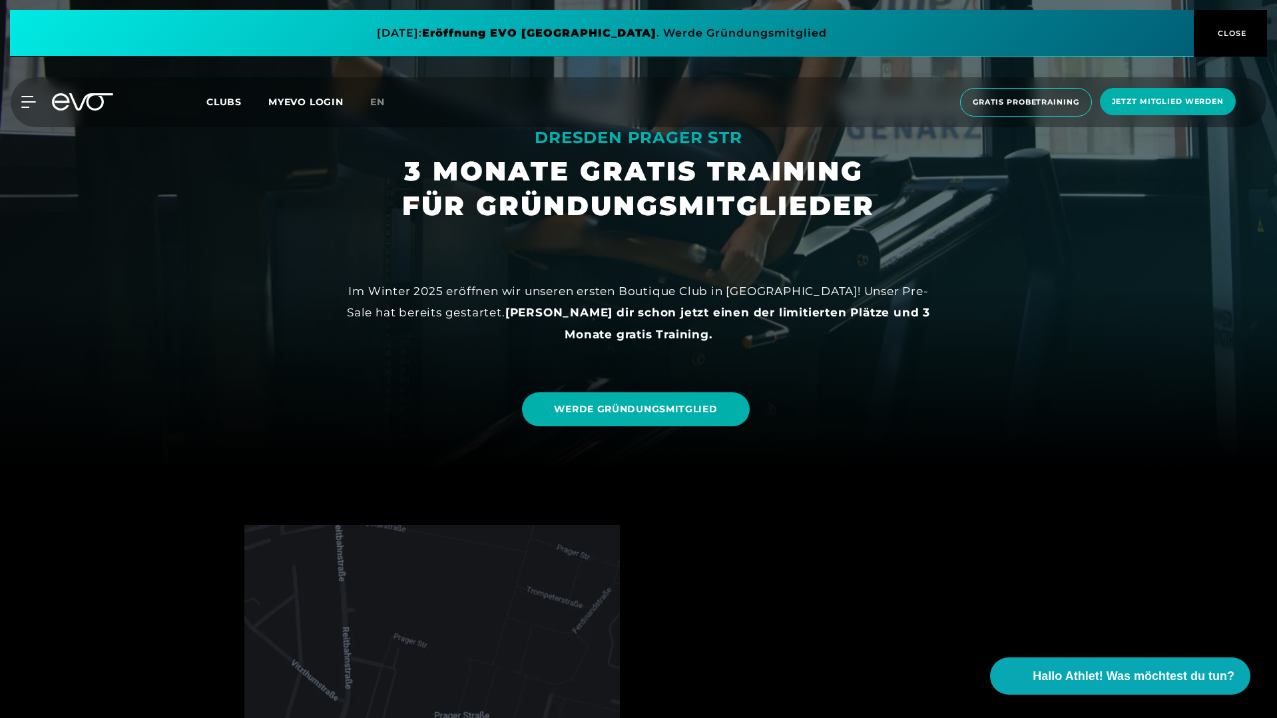
scroll to position [272, 0]
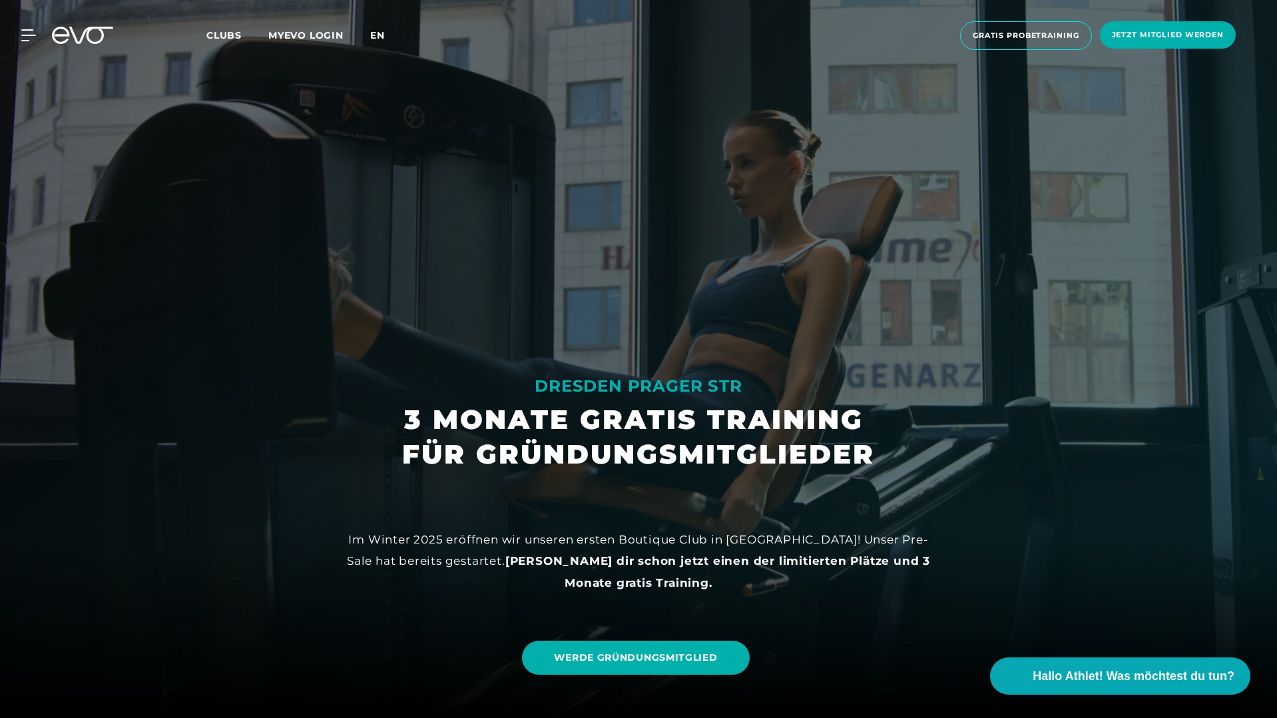
click at [371, 35] on span "en" at bounding box center [377, 35] width 15 height 12
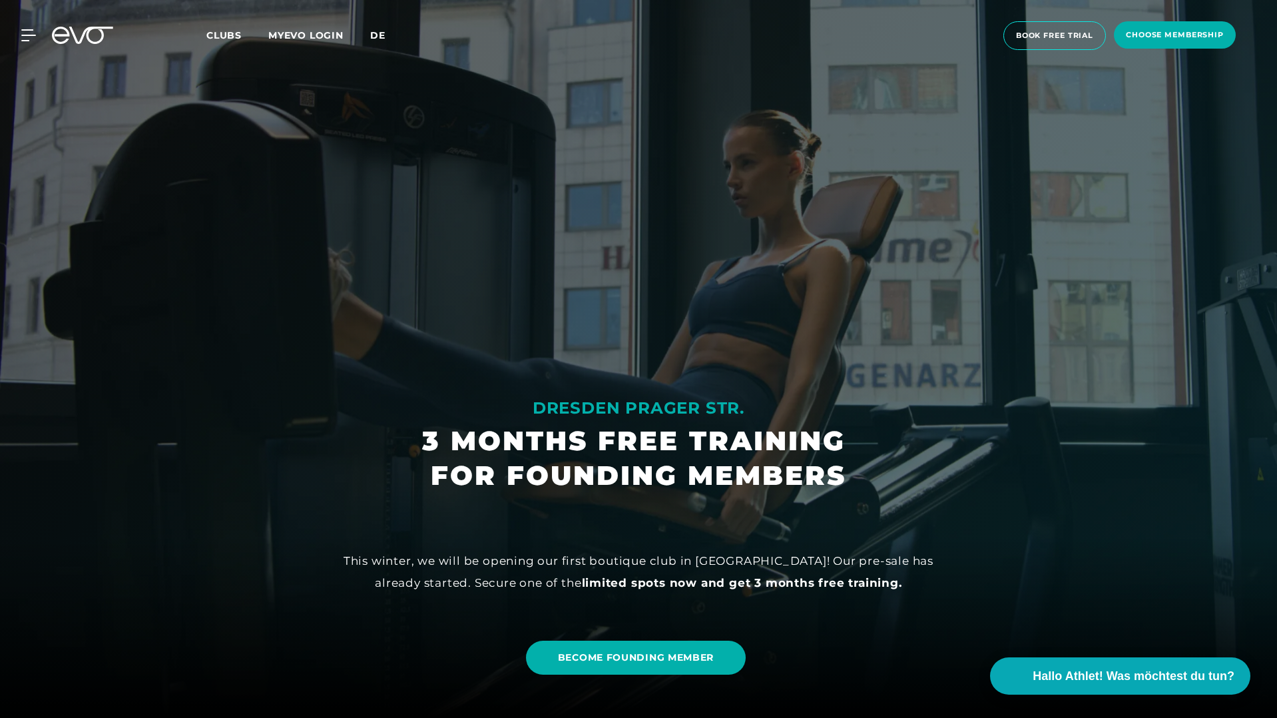
click at [377, 35] on span "de" at bounding box center [377, 35] width 15 height 12
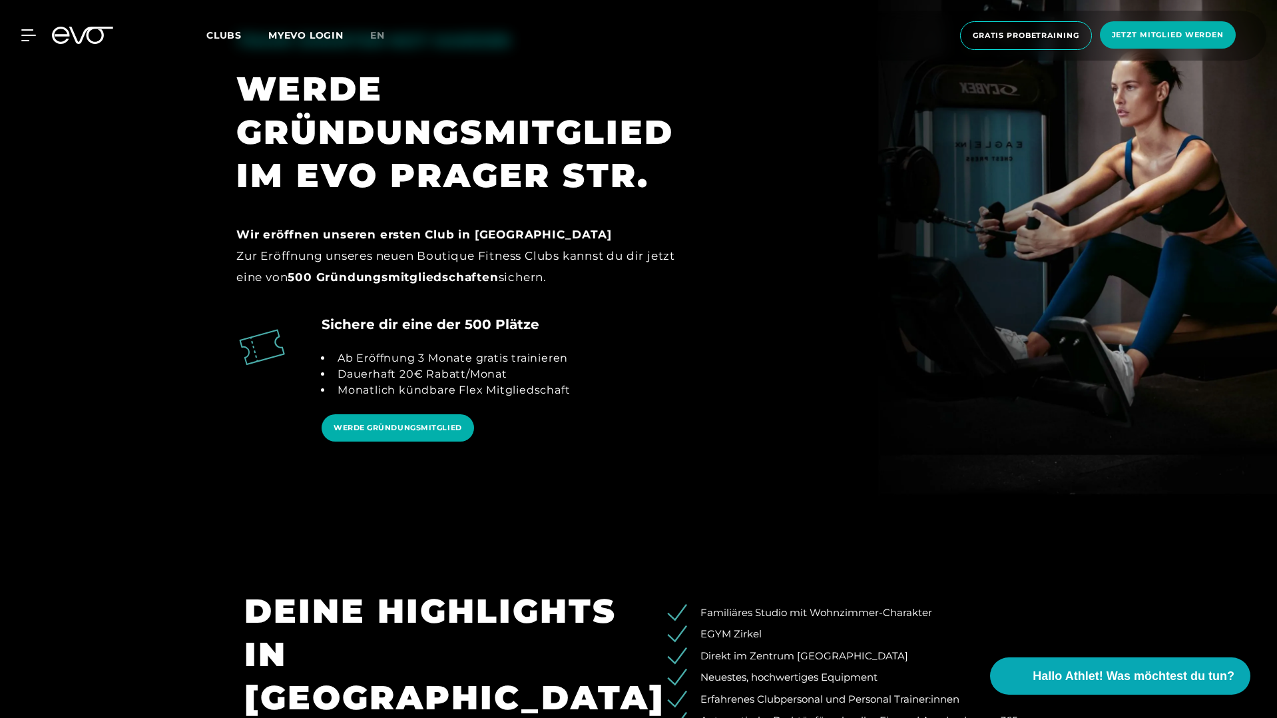
scroll to position [1677, 0]
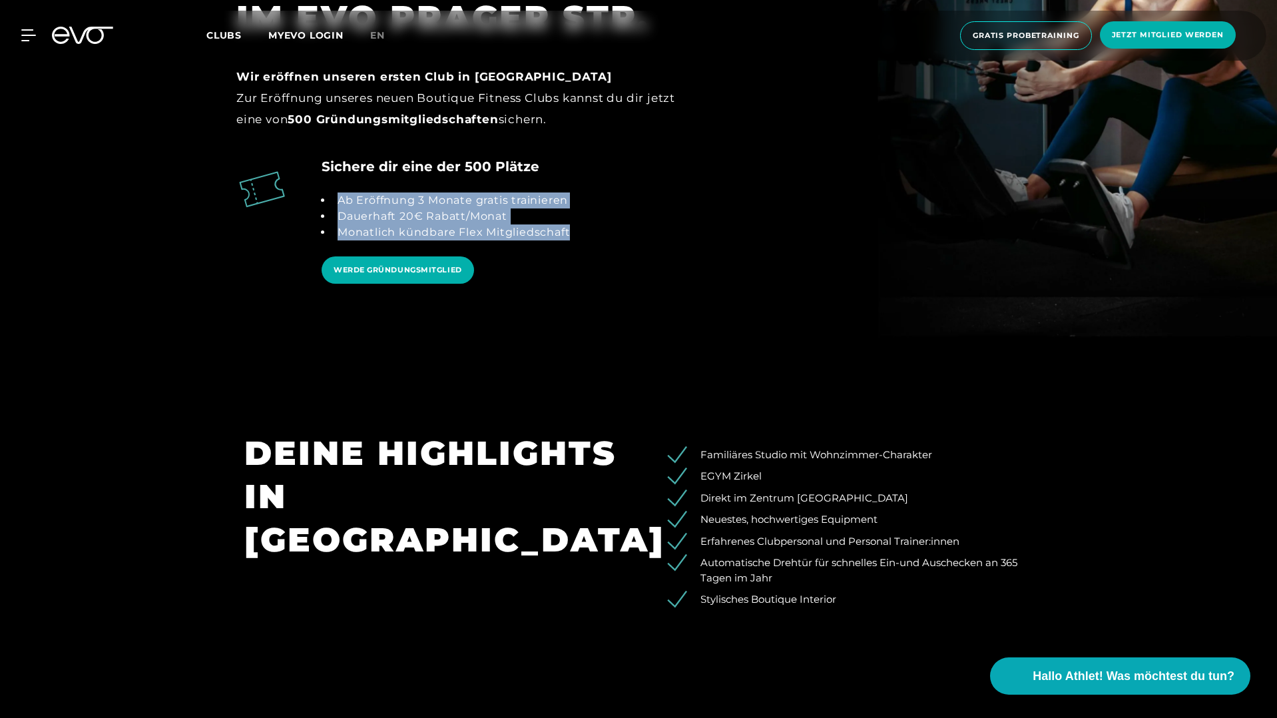
drag, startPoint x: 340, startPoint y: 202, endPoint x: 588, endPoint y: 244, distance: 251.9
click at [588, 244] on div "Sichere dir eine der 500 Plätze Ab Eröffnung 3 Monate gratis trainieren Dauerha…" at bounding box center [639, 231] width 826 height 151
copy ul "Ab Eröffnung 3 Monate gratis trainieren Dauerhaft 20€ Rabatt/Monat Monatlich kü…"
